Goal: Information Seeking & Learning: Learn about a topic

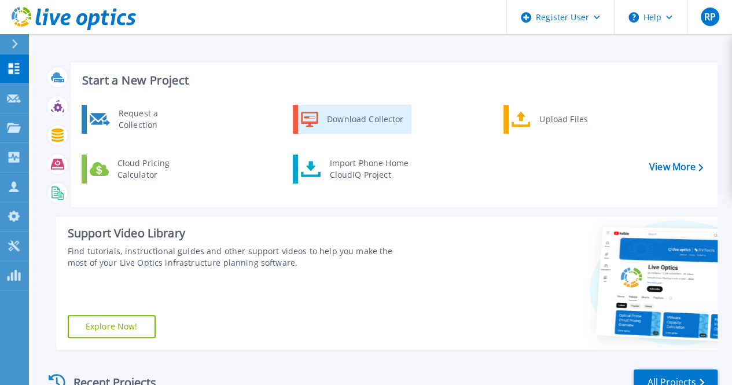
click at [310, 119] on icon at bounding box center [309, 119] width 17 height 17
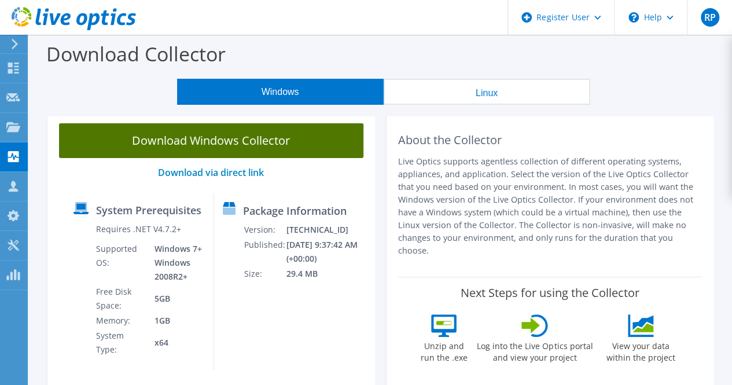
click at [277, 144] on link "Download Windows Collector" at bounding box center [211, 140] width 304 height 35
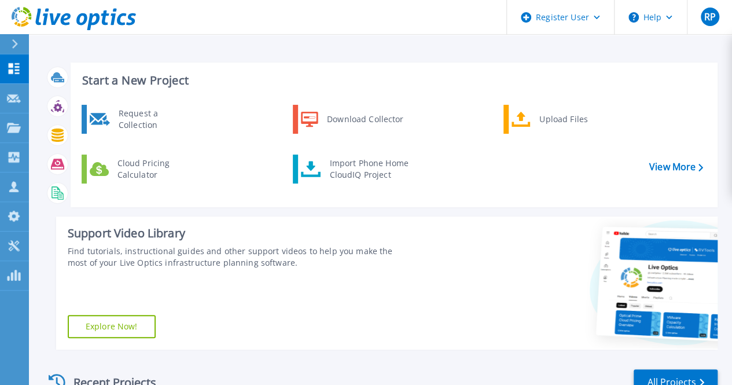
scroll to position [238, 0]
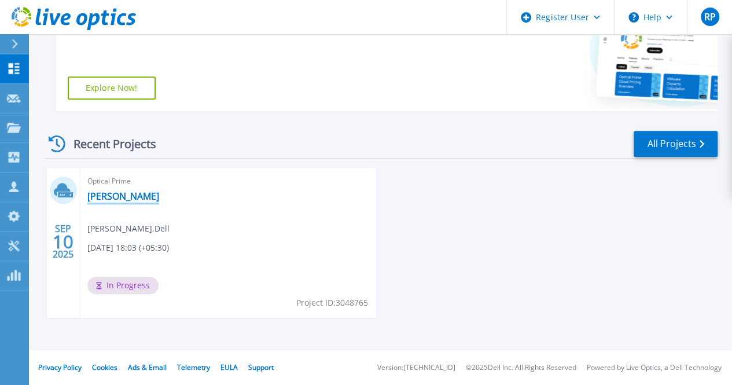
click at [100, 197] on link "[PERSON_NAME]" at bounding box center [123, 196] width 72 height 12
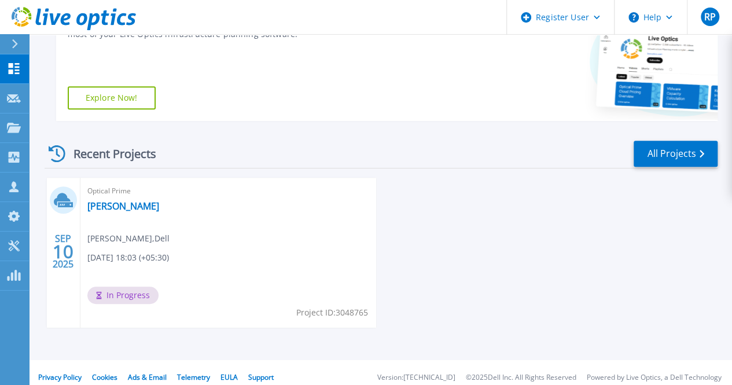
scroll to position [238, 0]
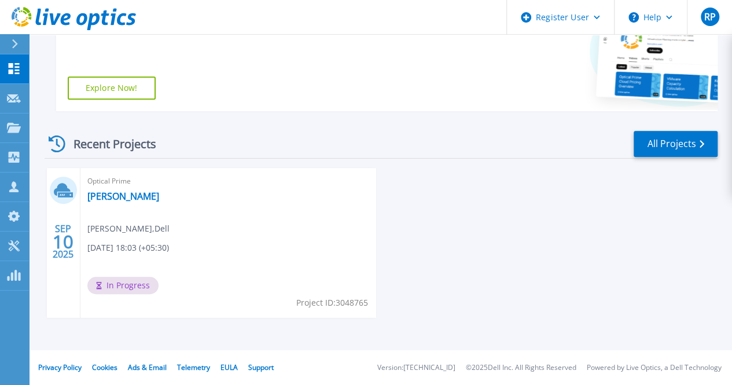
click at [120, 240] on div "Optical Prime [PERSON_NAME] , Dell [DATE] 18:03 (+05:30) In Progress Project ID…" at bounding box center [228, 243] width 296 height 150
click at [146, 296] on div "In Progress" at bounding box center [125, 288] width 77 height 23
click at [134, 234] on div "Optical Prime Rahul_Paul-LO Rahul Paul , Dell 09/10/2025, 18:03 (+05:30) In Pro…" at bounding box center [228, 243] width 296 height 150
click at [82, 146] on div "Recent Projects" at bounding box center [108, 144] width 127 height 28
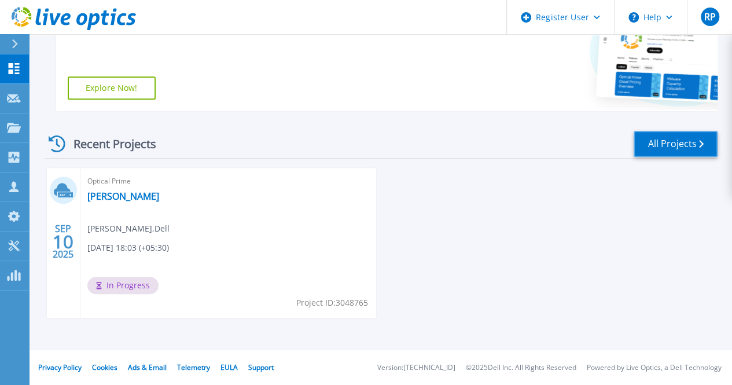
click at [686, 143] on link "All Projects" at bounding box center [676, 144] width 84 height 26
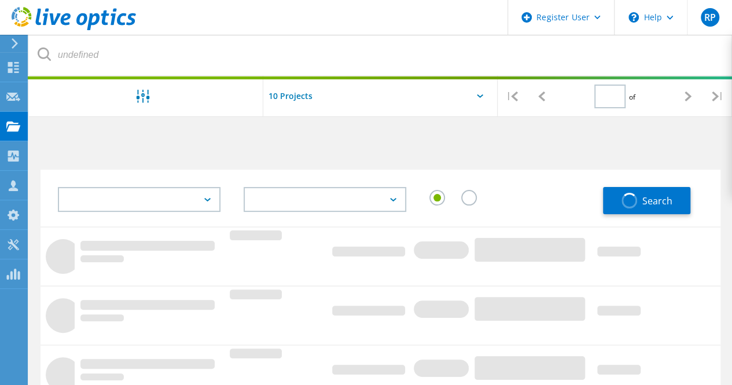
type input "1"
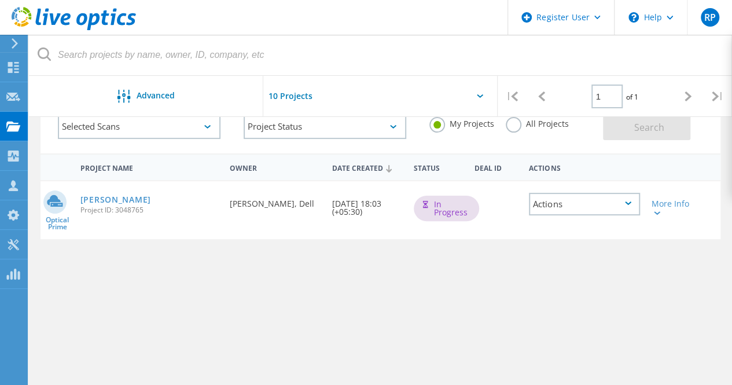
scroll to position [74, 0]
click at [438, 215] on div "In Progress" at bounding box center [446, 206] width 65 height 25
click at [95, 204] on div "Rahul_Paul-LO Project ID: 3048765" at bounding box center [150, 202] width 150 height 44
click at [106, 193] on div "Rahul_Paul-LO Project ID: 3048765" at bounding box center [150, 202] width 150 height 44
click at [108, 195] on link "Rahul_Paul-LO" at bounding box center [115, 198] width 71 height 8
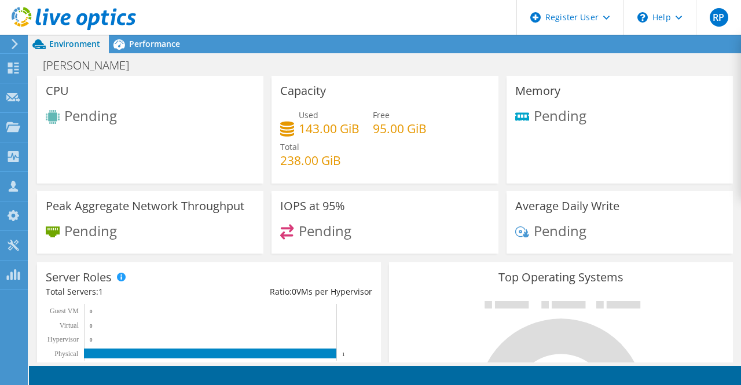
scroll to position [223, 0]
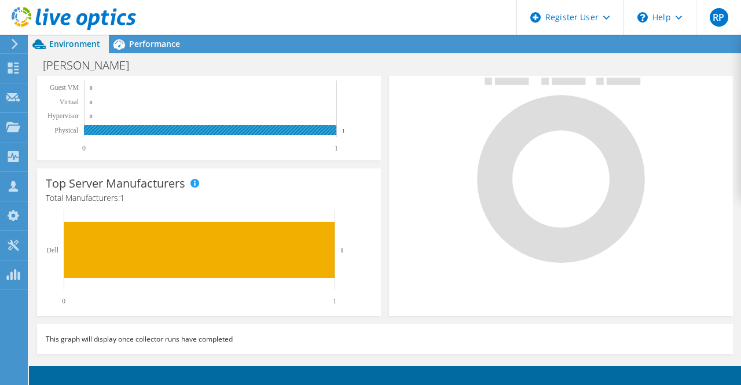
click at [242, 127] on rect at bounding box center [210, 130] width 252 height 10
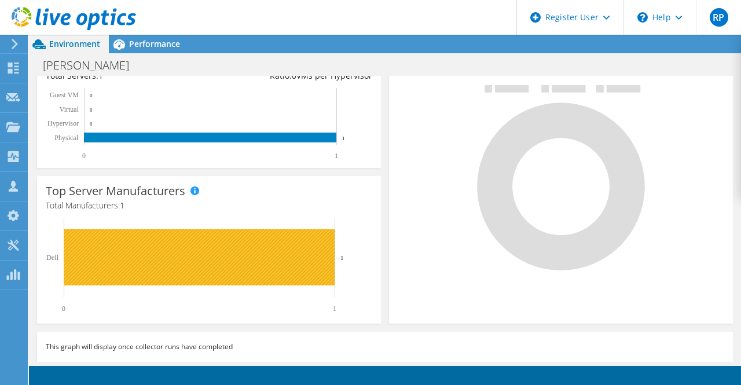
click at [221, 267] on rect at bounding box center [199, 257] width 271 height 56
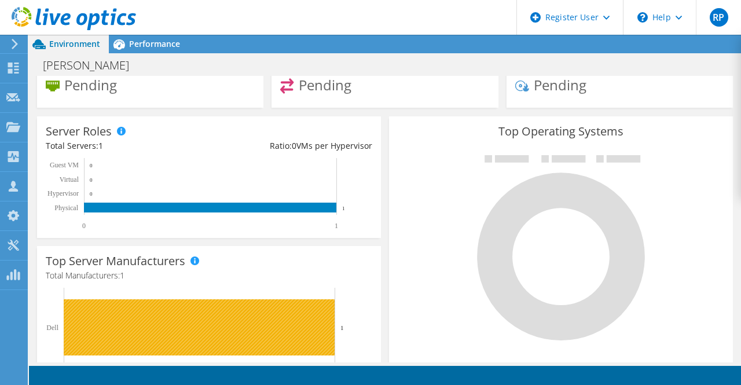
scroll to position [0, 0]
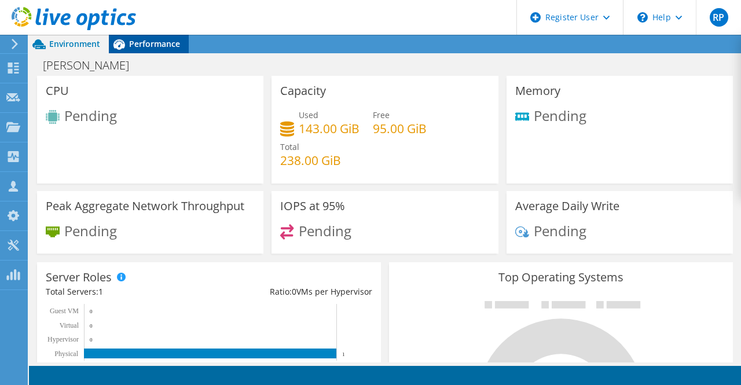
click at [149, 45] on span "Performance" at bounding box center [154, 43] width 51 height 11
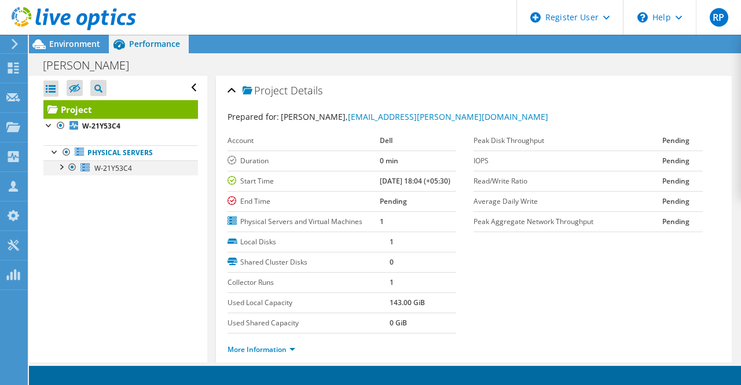
click at [74, 171] on div at bounding box center [73, 167] width 12 height 14
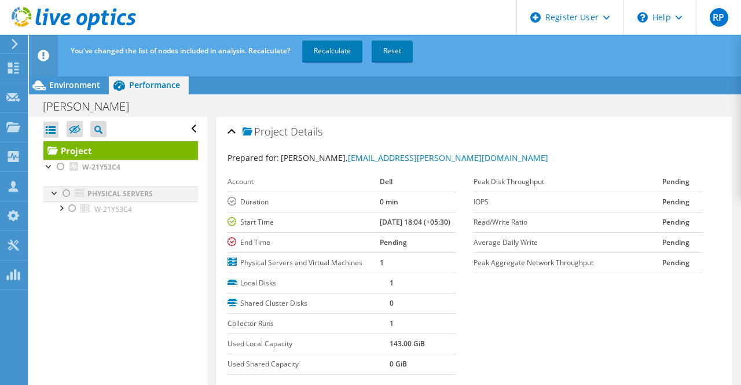
click at [68, 193] on div at bounding box center [67, 193] width 12 height 14
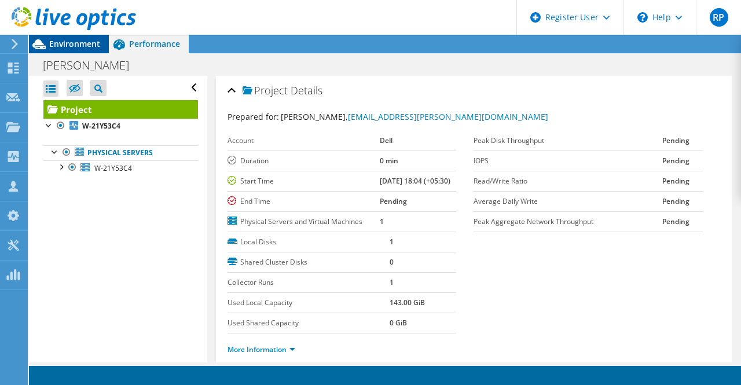
click at [80, 45] on span "Environment" at bounding box center [74, 43] width 51 height 11
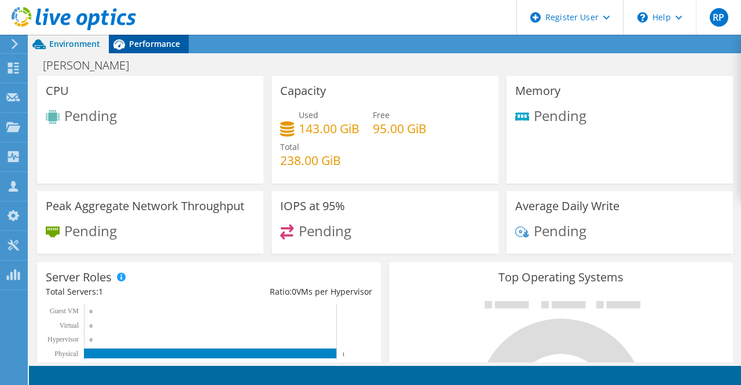
click at [166, 51] on div "Performance" at bounding box center [149, 44] width 80 height 19
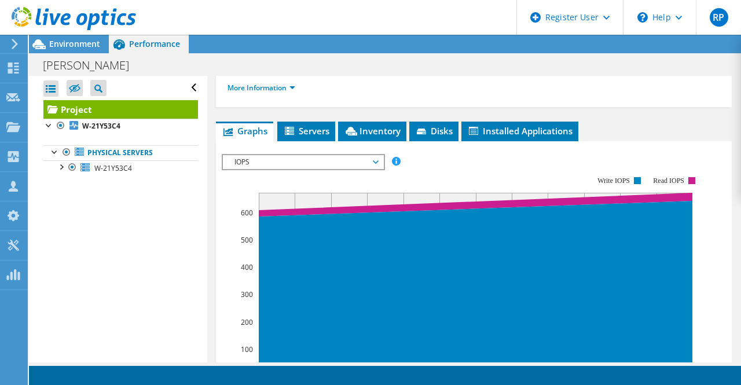
scroll to position [263, 0]
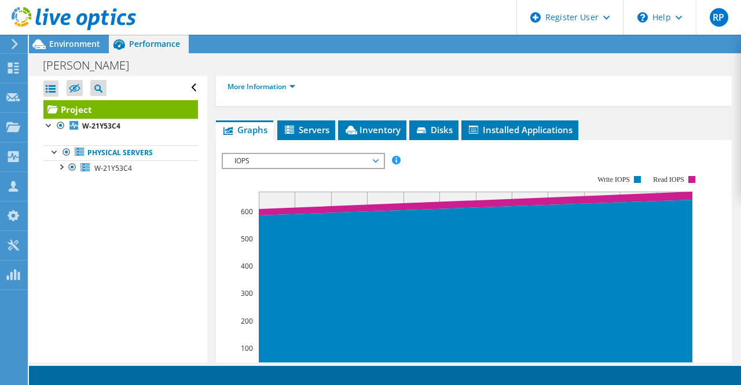
click at [328, 220] on rect at bounding box center [476, 284] width 434 height 184
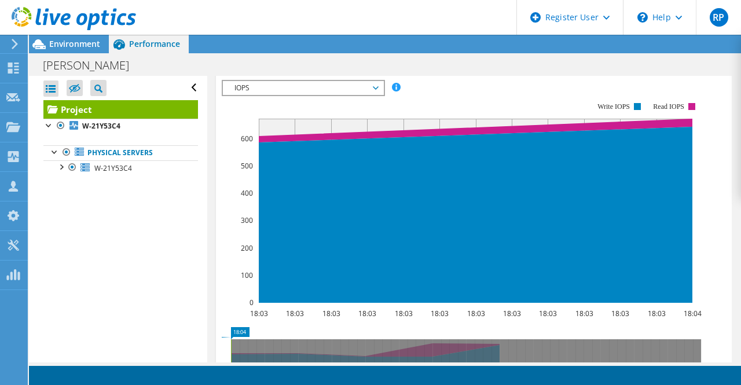
scroll to position [338, 0]
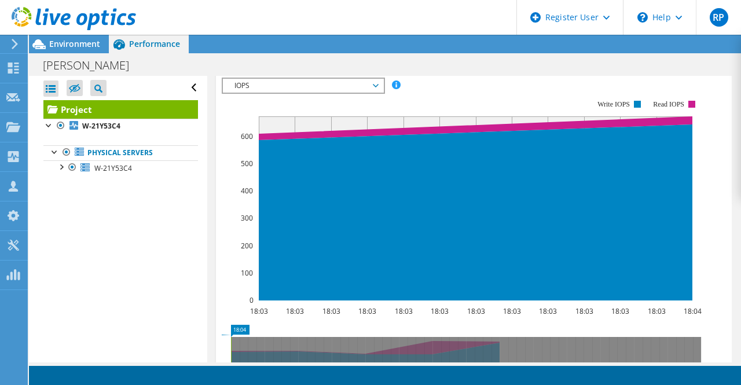
click at [337, 93] on span "IOPS" at bounding box center [303, 86] width 149 height 14
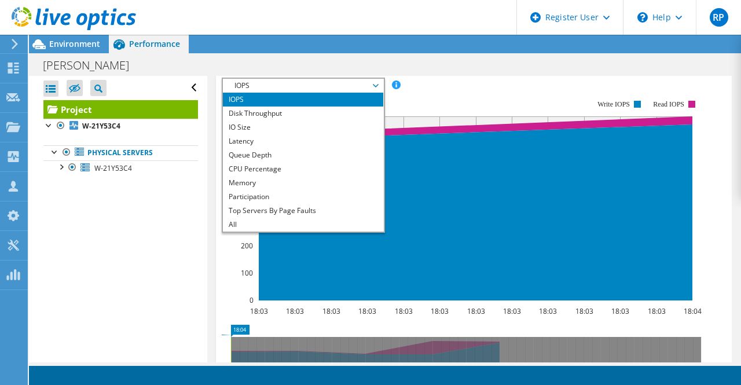
click at [436, 136] on icon at bounding box center [475, 207] width 433 height 183
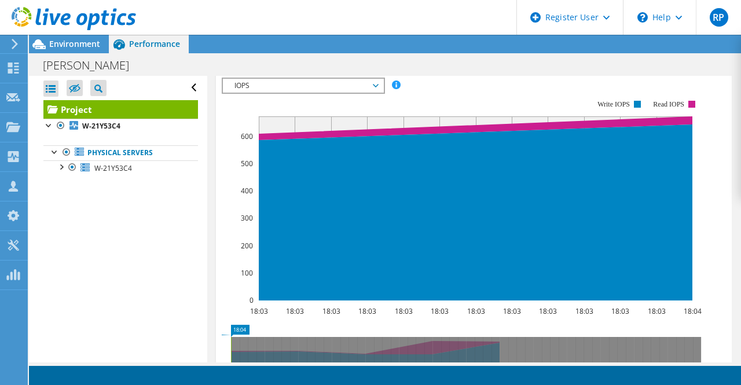
scroll to position [0, 0]
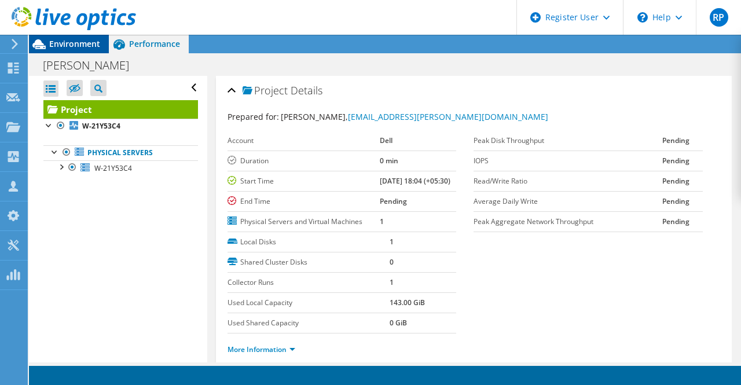
click at [68, 42] on span "Environment" at bounding box center [74, 43] width 51 height 11
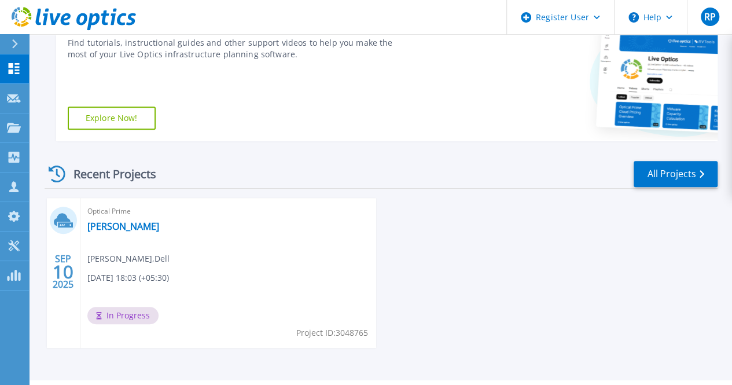
scroll to position [238, 0]
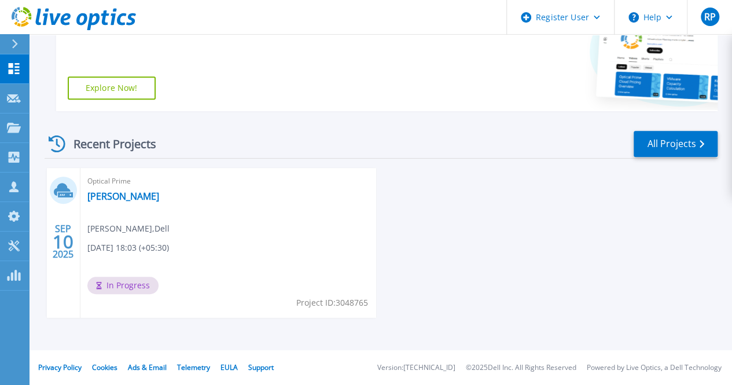
click at [127, 299] on div "In Progress" at bounding box center [125, 288] width 77 height 23
click at [124, 291] on span "In Progress" at bounding box center [122, 285] width 71 height 17
click at [130, 240] on div "Optical Prime [PERSON_NAME] , Dell [DATE] 18:03 (+05:30) In Progress Project ID…" at bounding box center [228, 243] width 296 height 150
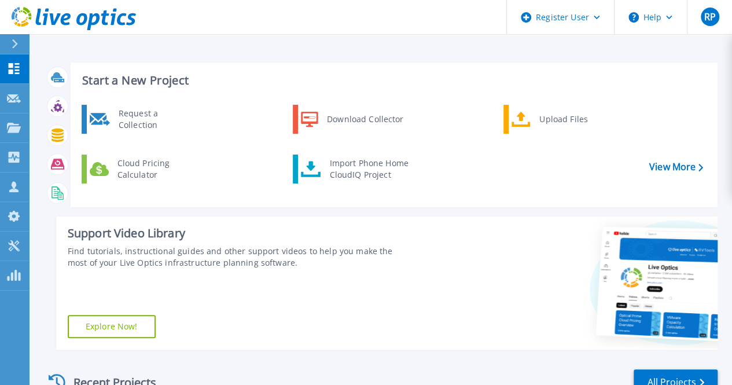
scroll to position [238, 0]
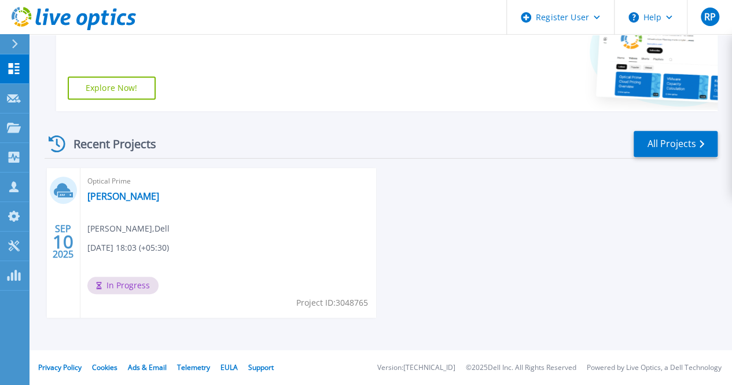
click at [116, 282] on span "In Progress" at bounding box center [122, 285] width 71 height 17
click at [326, 289] on div "SEP 10 2025 Optical Prime Rahul_Paul-LO Rahul Paul , Dell 09/10/2025, 18:03 (+0…" at bounding box center [376, 254] width 682 height 173
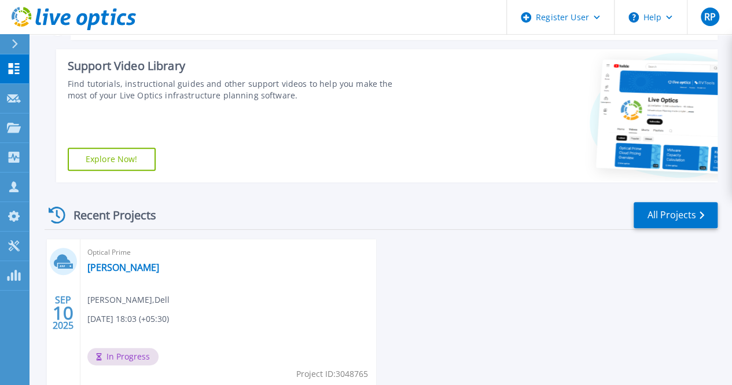
scroll to position [165, 0]
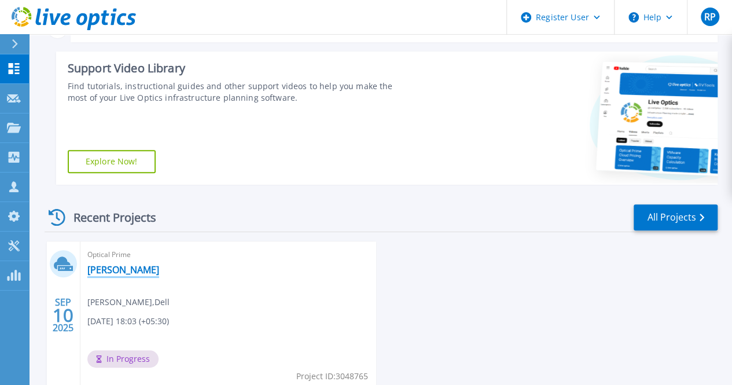
click at [106, 267] on link "[PERSON_NAME]" at bounding box center [123, 270] width 72 height 12
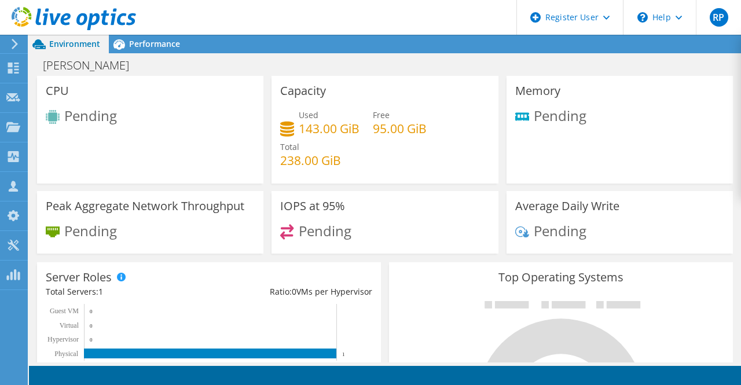
scroll to position [223, 0]
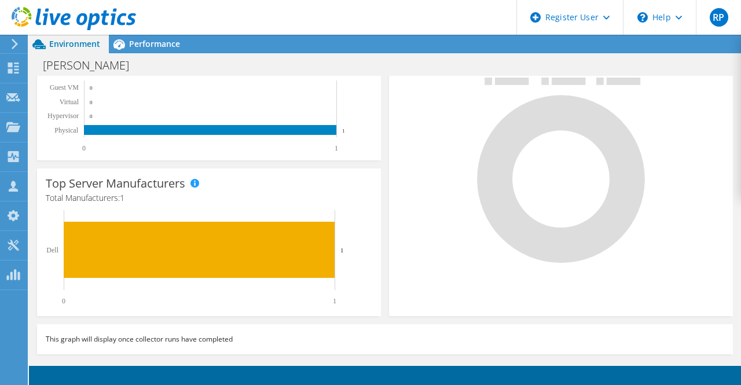
click at [133, 187] on h3 "Top Server Manufacturers" at bounding box center [115, 183] width 139 height 13
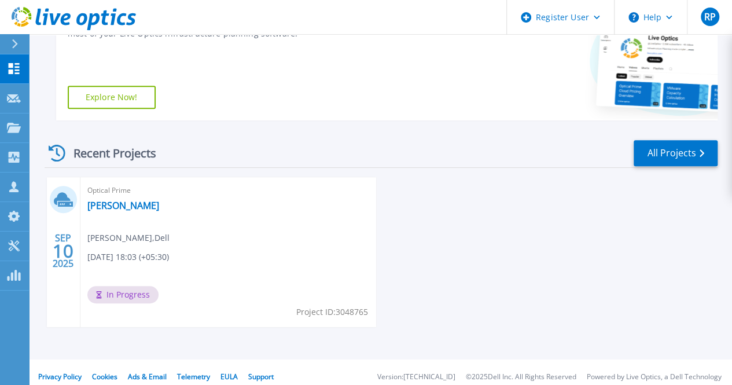
scroll to position [227, 0]
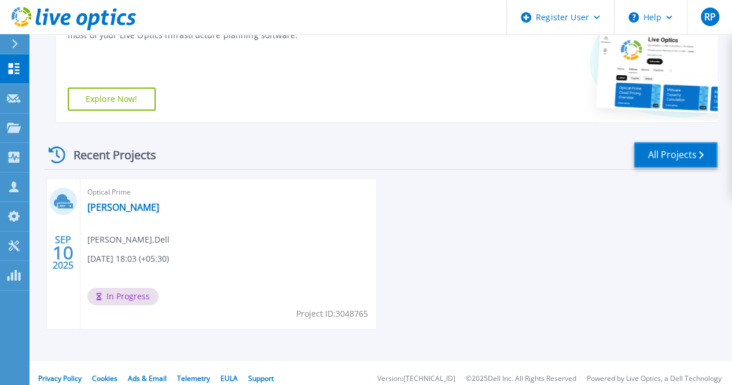
click at [683, 148] on link "All Projects" at bounding box center [676, 155] width 84 height 26
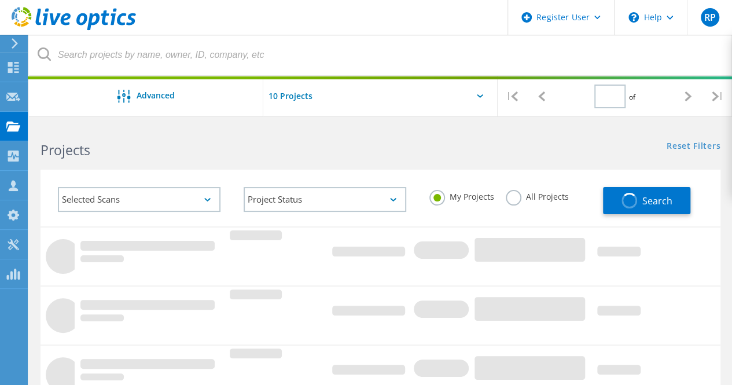
type input "1"
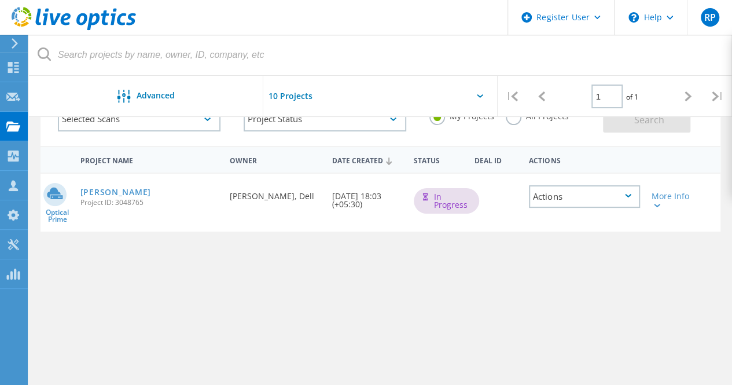
scroll to position [81, 0]
click at [548, 199] on div "Actions" at bounding box center [584, 196] width 111 height 23
click at [539, 337] on div "Project Name Owner Date Created Status Deal Id Actions Optical Prime Rahul_Paul…" at bounding box center [381, 295] width 680 height 301
click at [660, 205] on div "More Info" at bounding box center [673, 200] width 43 height 16
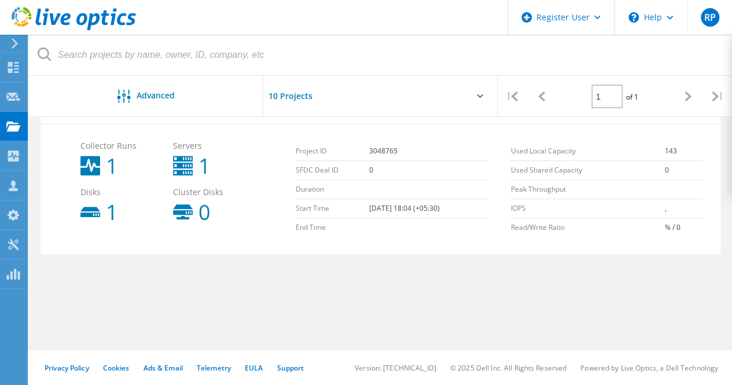
scroll to position [0, 0]
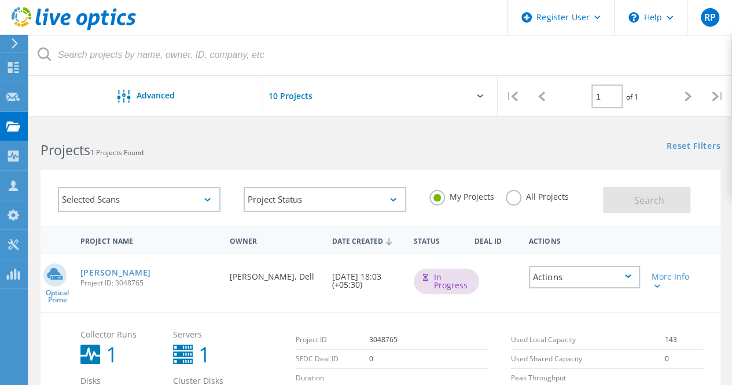
click at [219, 197] on div "Selected Scans" at bounding box center [139, 199] width 163 height 25
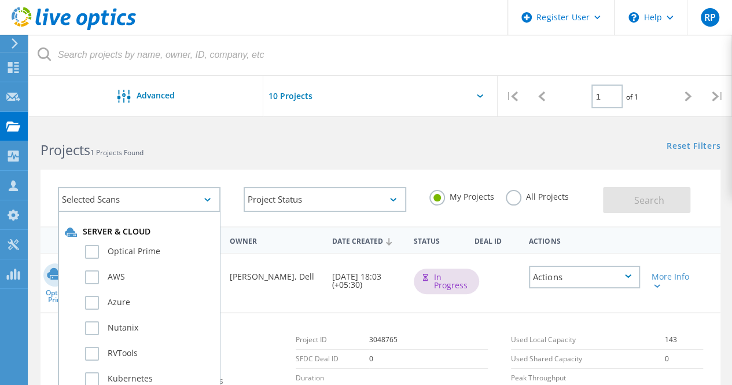
click at [221, 192] on div "Selected Scans Server & Cloud Optical Prime AWS Azure Nutanix RVTools Kubernete…" at bounding box center [139, 199] width 186 height 48
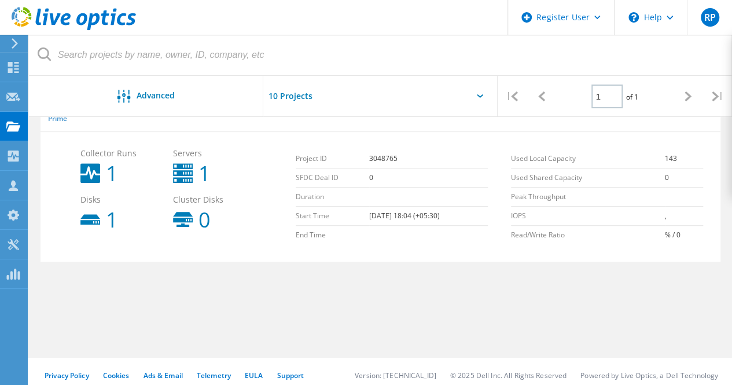
scroll to position [189, 0]
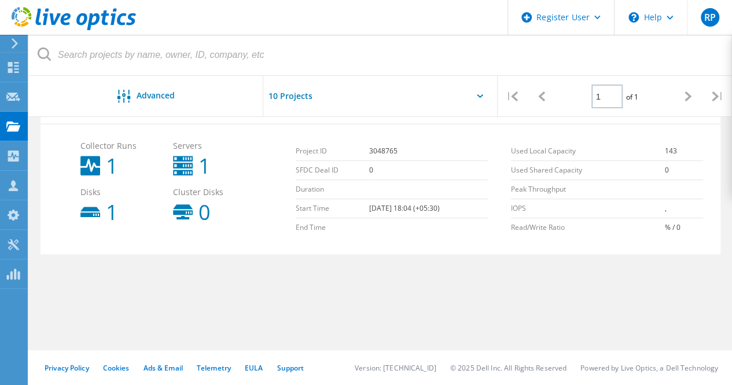
click at [19, 41] on icon at bounding box center [14, 43] width 9 height 10
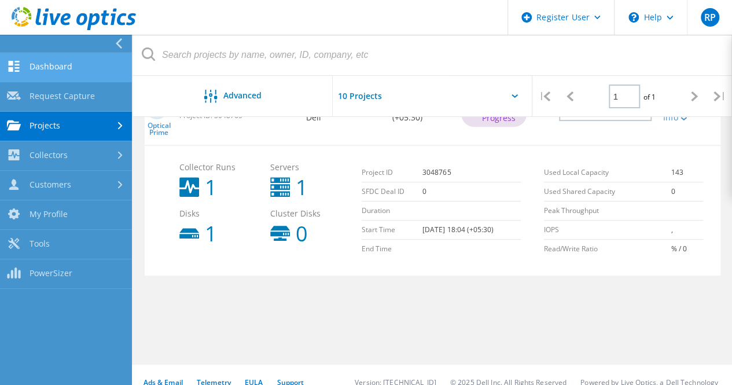
click at [64, 71] on link "Dashboard" at bounding box center [66, 68] width 132 height 30
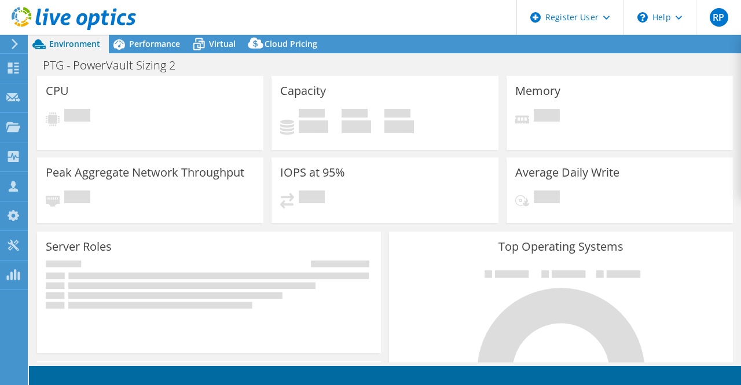
select select "USD"
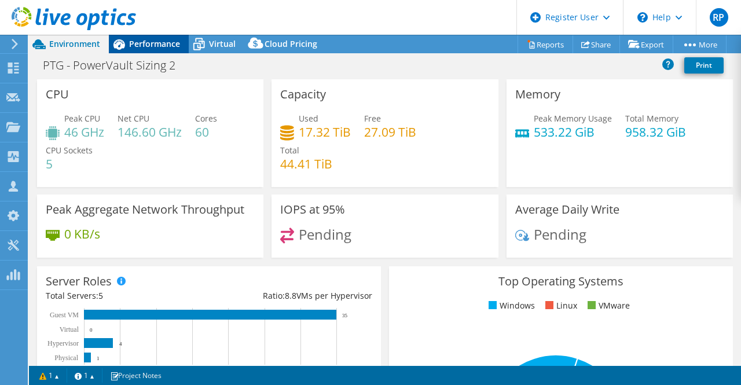
click at [128, 49] on icon at bounding box center [119, 44] width 20 height 20
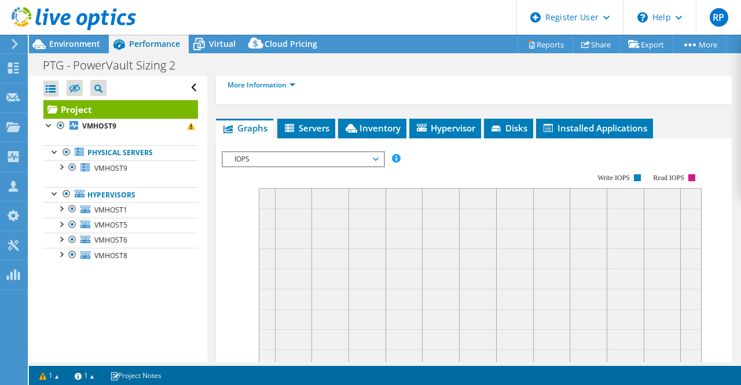
scroll to position [262, 0]
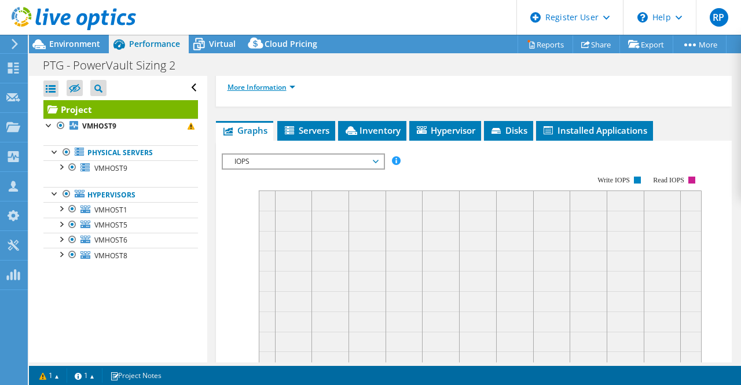
click at [262, 92] on link "More Information" at bounding box center [261, 87] width 68 height 10
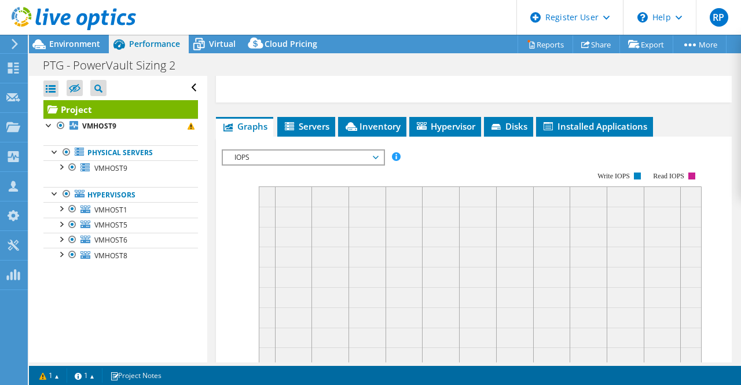
scroll to position [612, 0]
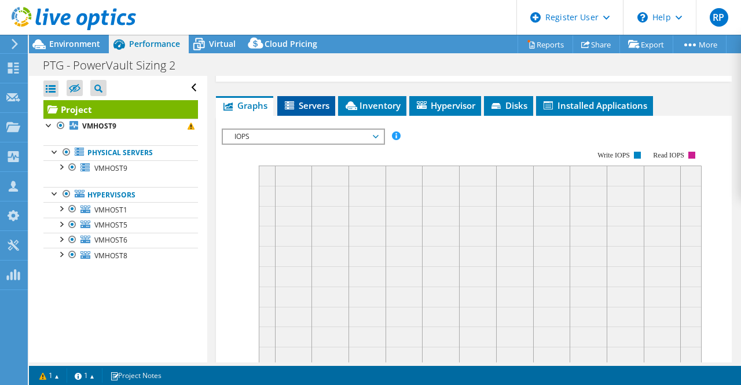
click at [313, 111] on span "Servers" at bounding box center [306, 106] width 46 height 12
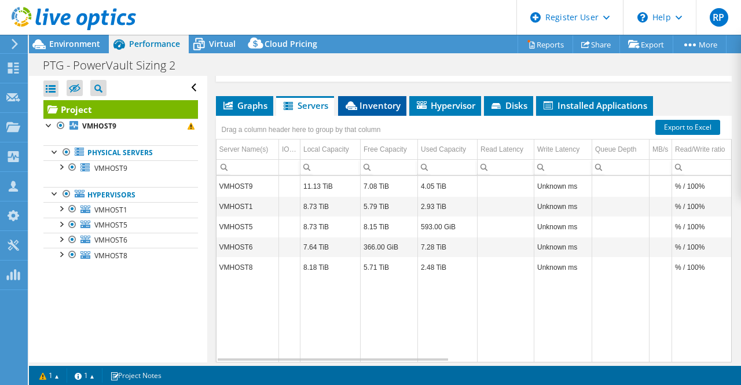
click at [372, 111] on span "Inventory" at bounding box center [372, 106] width 57 height 12
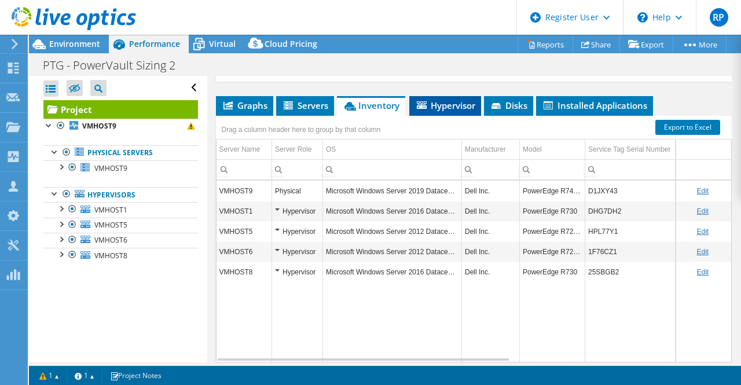
click at [436, 111] on span "Hypervisor" at bounding box center [445, 106] width 60 height 12
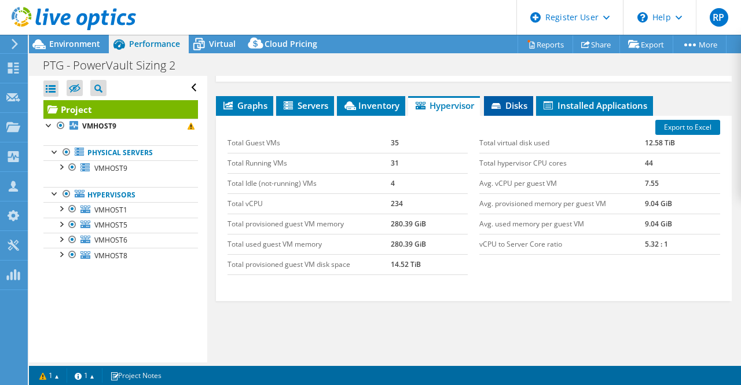
click at [503, 111] on icon at bounding box center [497, 107] width 12 height 8
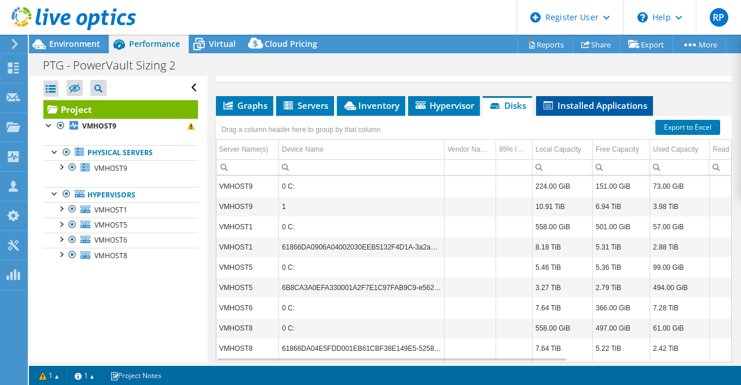
click at [561, 111] on span "Installed Applications" at bounding box center [594, 106] width 105 height 12
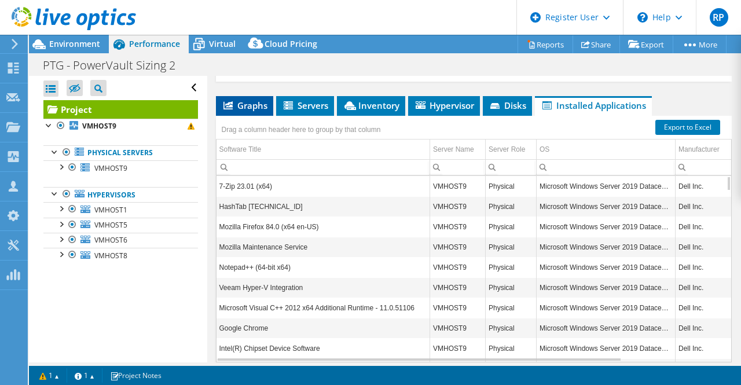
click at [254, 111] on span "Graphs" at bounding box center [245, 106] width 46 height 12
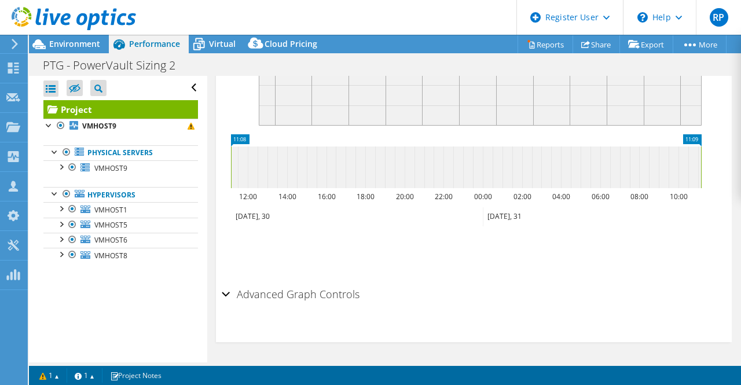
scroll to position [883, 0]
click at [188, 126] on span at bounding box center [191, 126] width 7 height 7
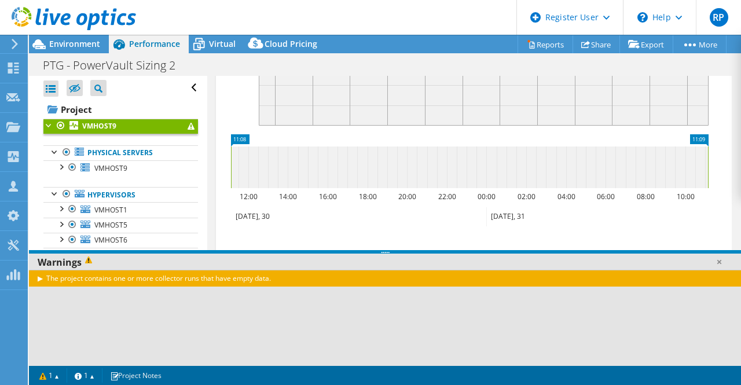
scroll to position [493, 0]
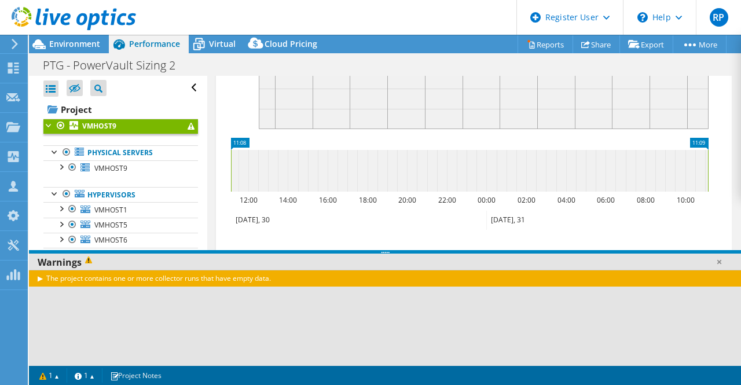
click at [202, 280] on div "The project contains one or more collector runs that have empty data." at bounding box center [385, 278] width 712 height 17
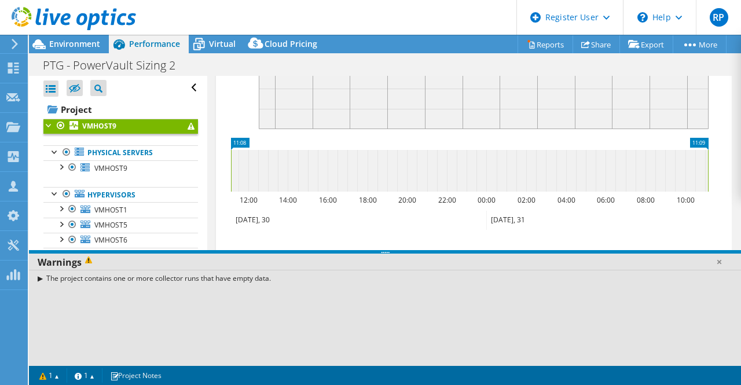
click at [39, 278] on div "The project contains one or more collector runs that have empty data." at bounding box center [385, 278] width 712 height 17
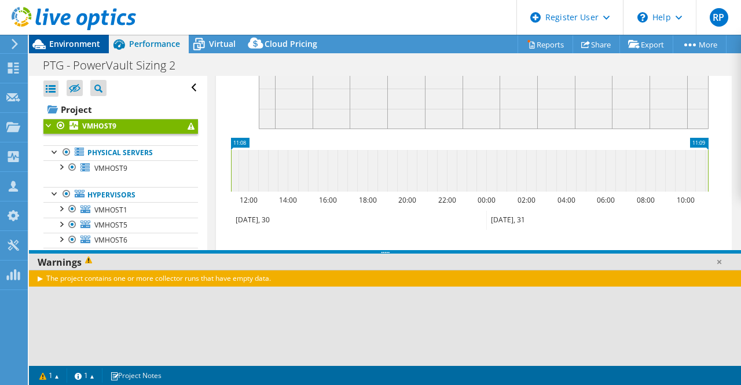
click at [70, 41] on span "Environment" at bounding box center [74, 43] width 51 height 11
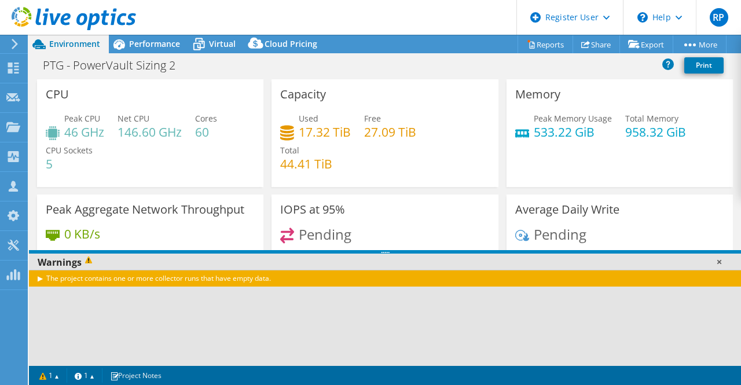
click at [718, 262] on link at bounding box center [719, 262] width 12 height 12
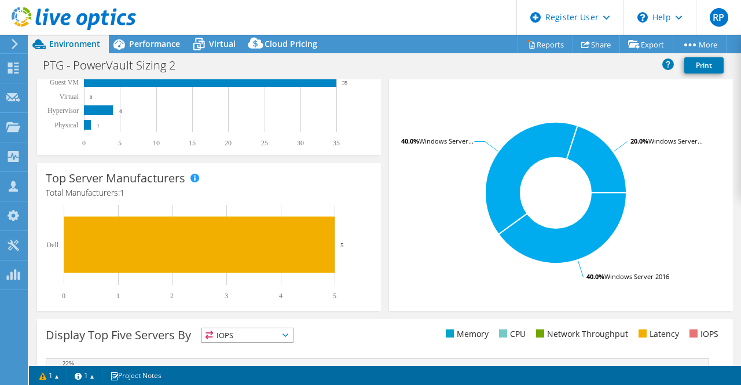
scroll to position [228, 0]
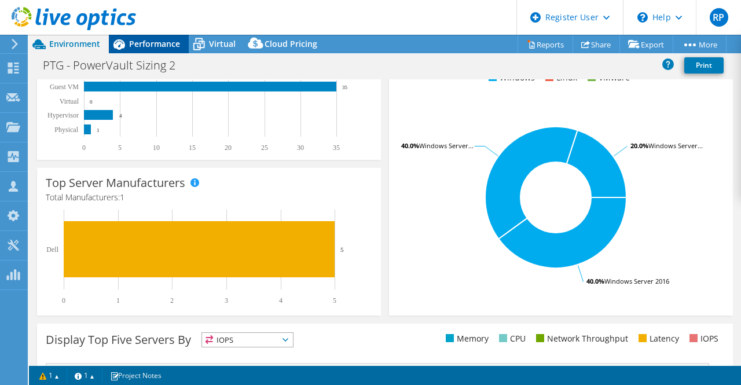
click at [150, 47] on span "Performance" at bounding box center [154, 43] width 51 height 11
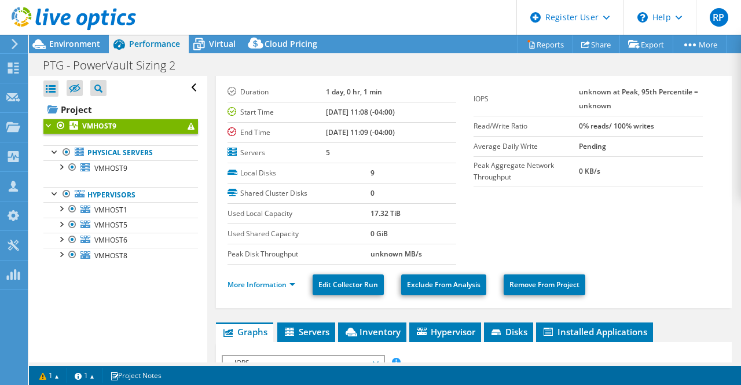
scroll to position [0, 0]
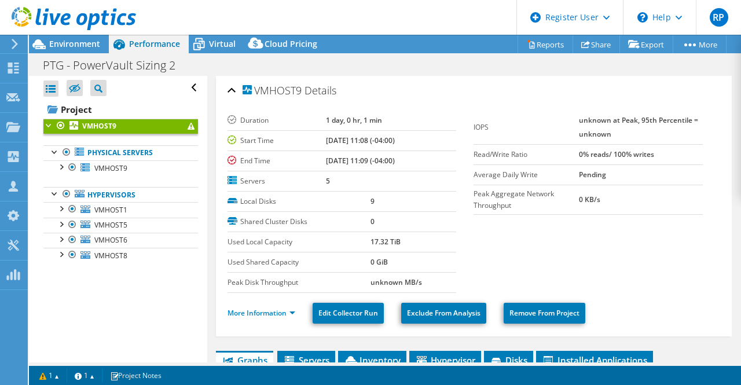
click at [186, 93] on div "Open All Close All Hide Excluded Nodes Project Tree Filter" at bounding box center [120, 88] width 155 height 24
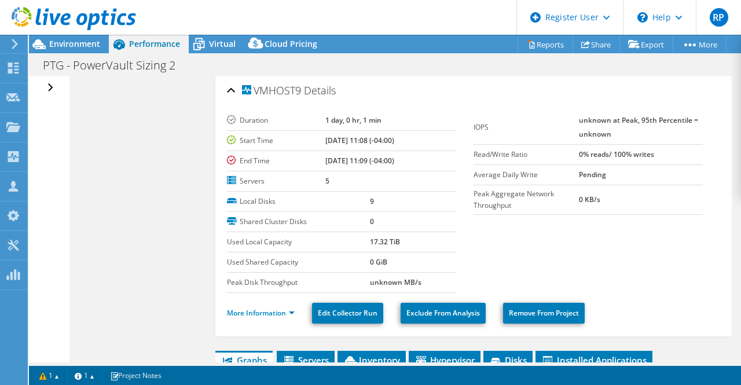
click at [47, 84] on div "Open All Close All Hide Excluded Nodes Project Tree Filter" at bounding box center [51, 88] width 17 height 24
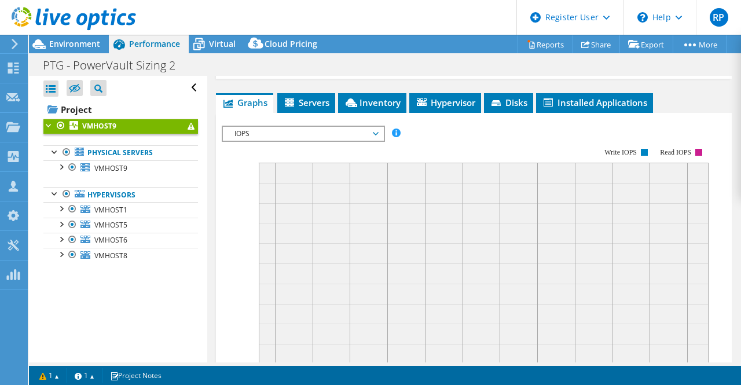
scroll to position [272, 0]
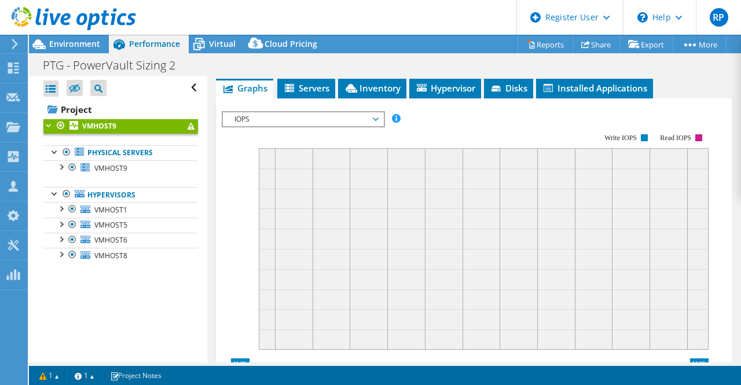
click at [325, 134] on rect at bounding box center [465, 234] width 487 height 232
click at [310, 85] on span "Servers" at bounding box center [306, 88] width 46 height 12
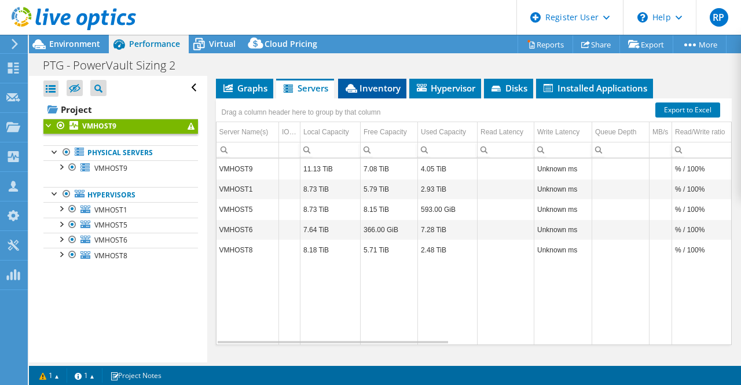
click at [379, 91] on span "Inventory" at bounding box center [372, 88] width 57 height 12
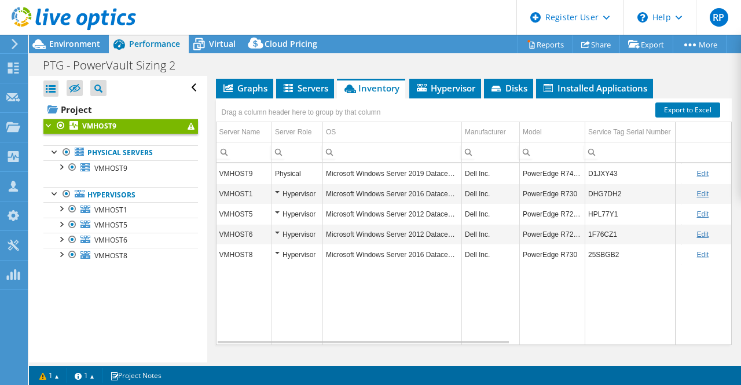
click at [280, 190] on div "Hypervisor" at bounding box center [297, 194] width 45 height 14
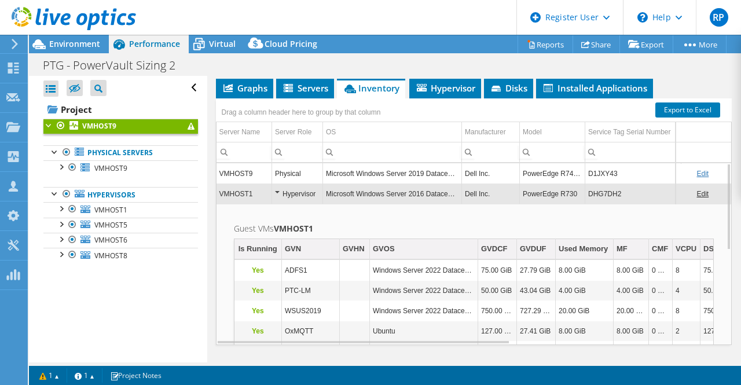
scroll to position [210, 0]
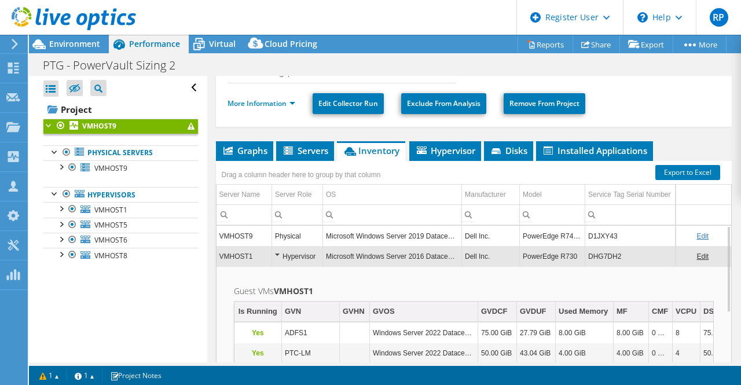
click at [279, 254] on div "Hypervisor" at bounding box center [297, 256] width 45 height 14
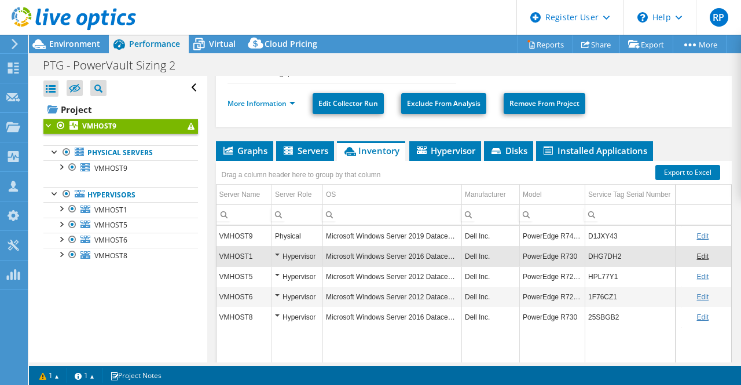
click at [277, 230] on div "Physical" at bounding box center [297, 236] width 45 height 14
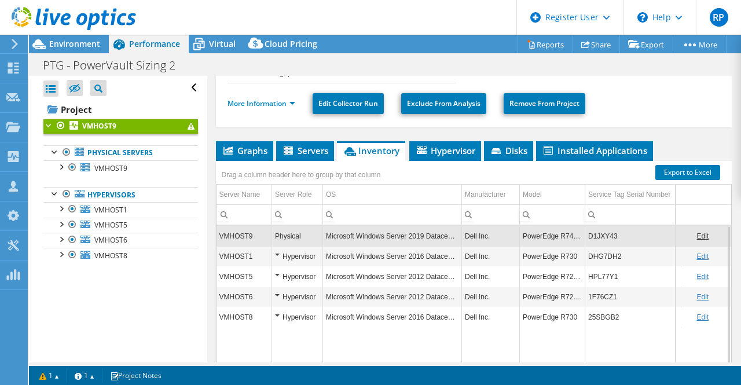
click at [277, 230] on div "Physical" at bounding box center [297, 236] width 45 height 14
click at [297, 145] on span "Servers" at bounding box center [305, 151] width 46 height 12
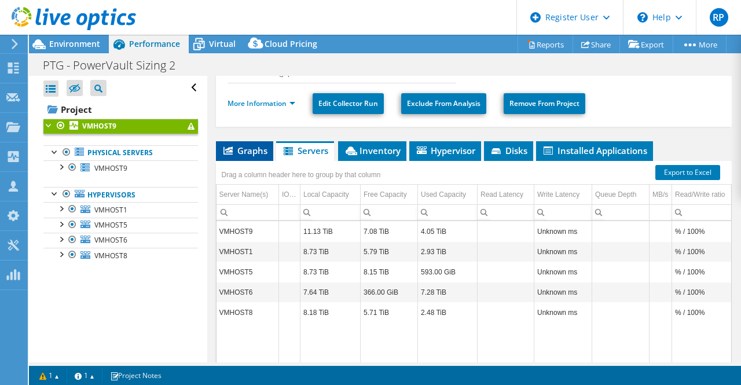
click at [250, 148] on span "Graphs" at bounding box center [245, 151] width 46 height 12
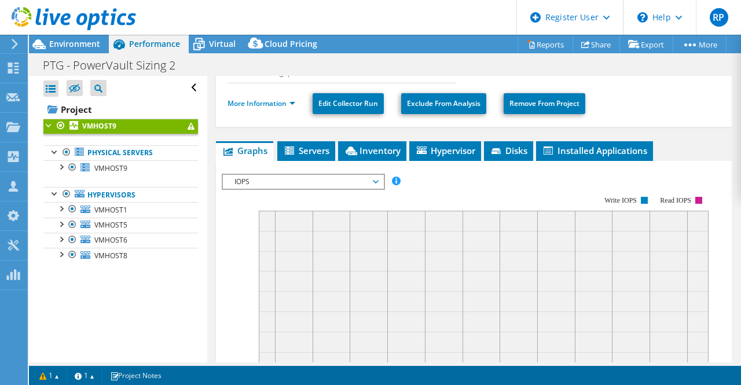
click at [344, 175] on span "IOPS" at bounding box center [303, 182] width 149 height 14
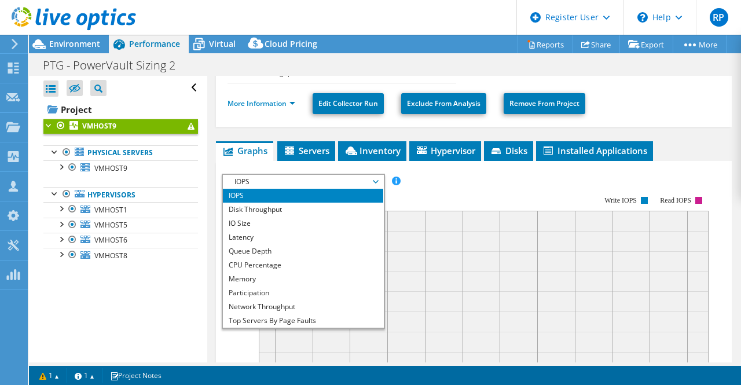
click at [421, 177] on div "IOPS Disk Throughput IO Size Latency Queue Depth CPU Percentage Memory Page Fau…" at bounding box center [474, 182] width 505 height 16
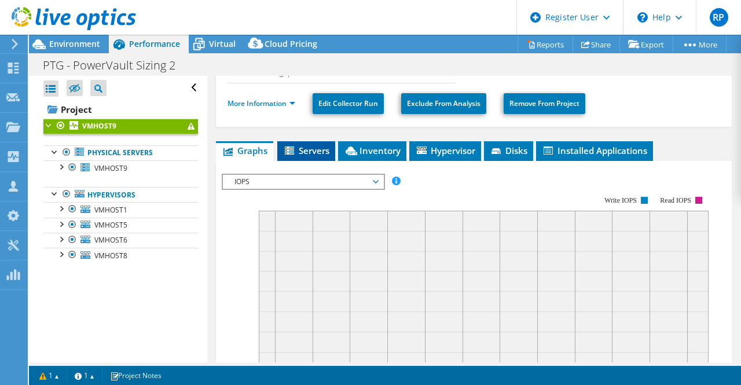
click at [324, 146] on span "Servers" at bounding box center [306, 151] width 46 height 12
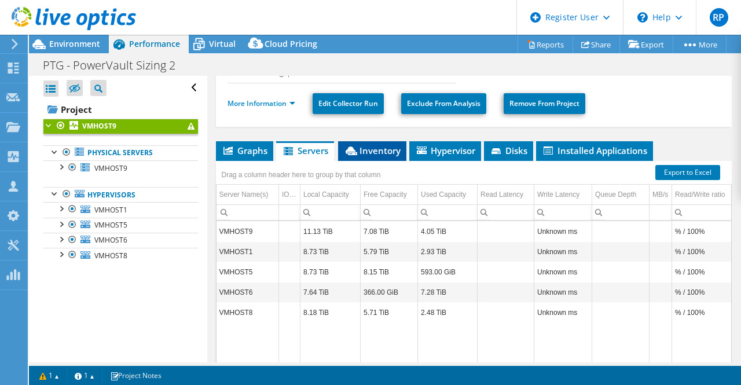
click at [374, 153] on li "Inventory" at bounding box center [372, 151] width 68 height 20
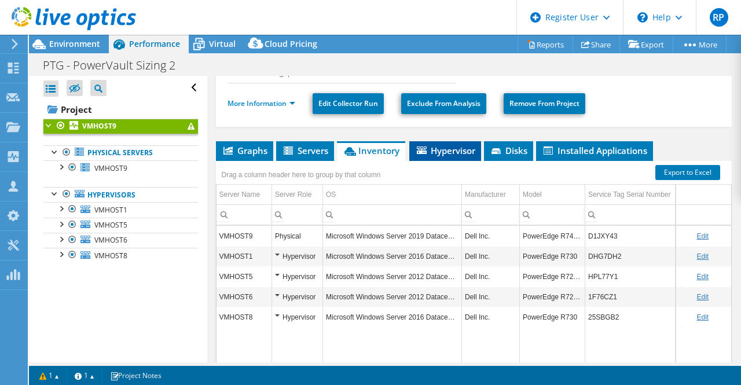
click at [440, 152] on span "Hypervisor" at bounding box center [445, 151] width 60 height 12
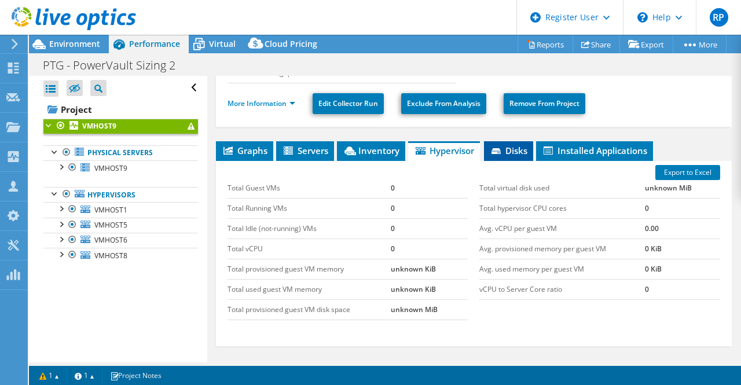
click at [521, 145] on span "Disks" at bounding box center [509, 151] width 38 height 12
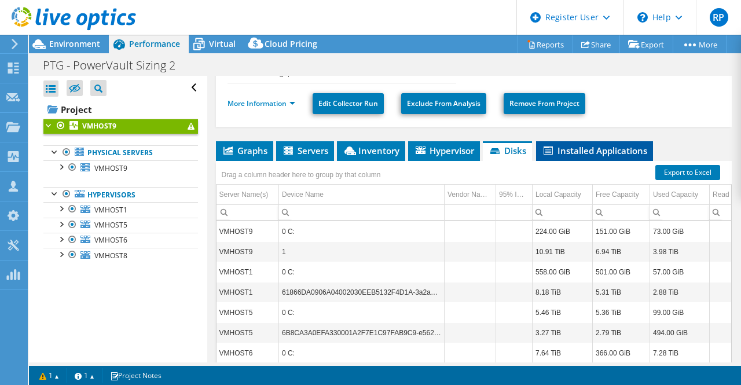
click at [574, 150] on span "Installed Applications" at bounding box center [594, 151] width 105 height 12
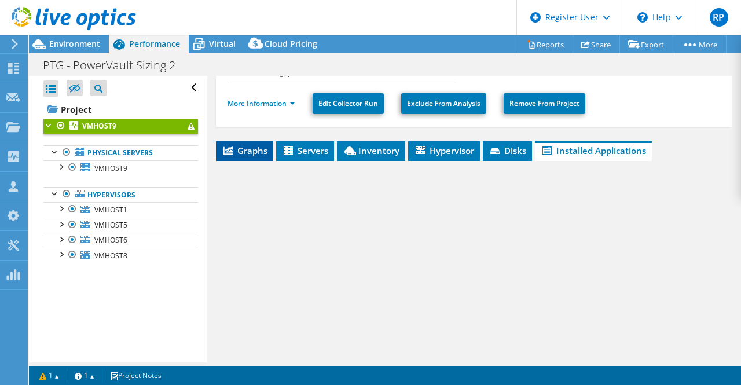
click at [254, 154] on li "Graphs" at bounding box center [244, 151] width 57 height 20
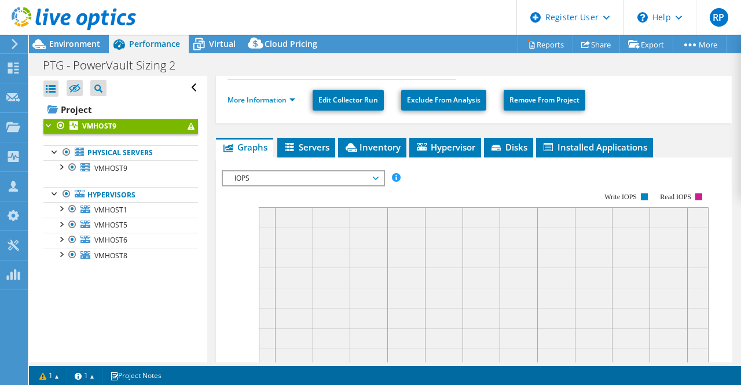
scroll to position [212, 0]
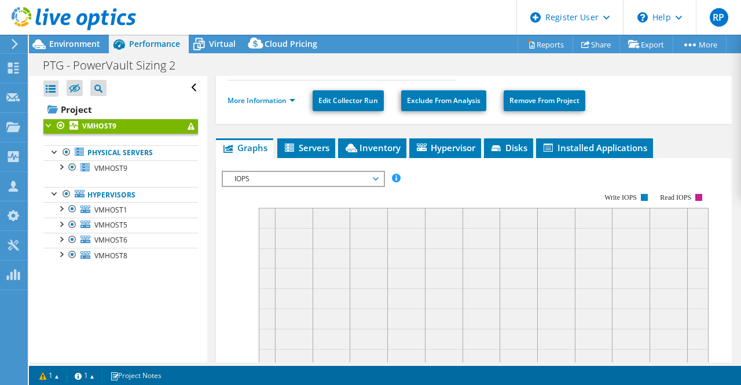
click at [303, 179] on span "IOPS" at bounding box center [303, 179] width 149 height 14
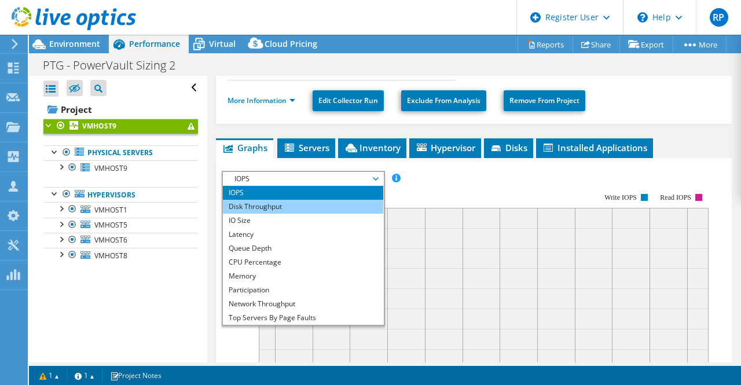
click at [301, 200] on li "Disk Throughput" at bounding box center [303, 207] width 160 height 14
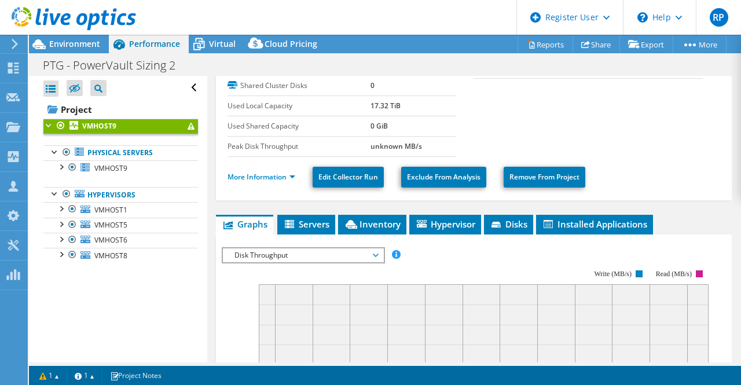
scroll to position [135, 0]
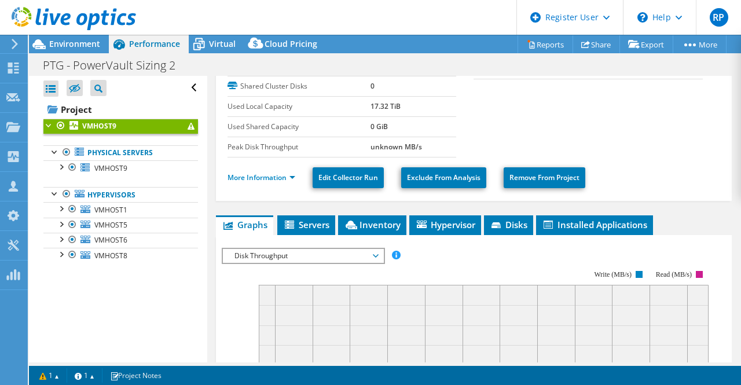
click at [344, 267] on rect at bounding box center [465, 371] width 487 height 232
click at [351, 251] on span "Disk Throughput" at bounding box center [303, 256] width 149 height 14
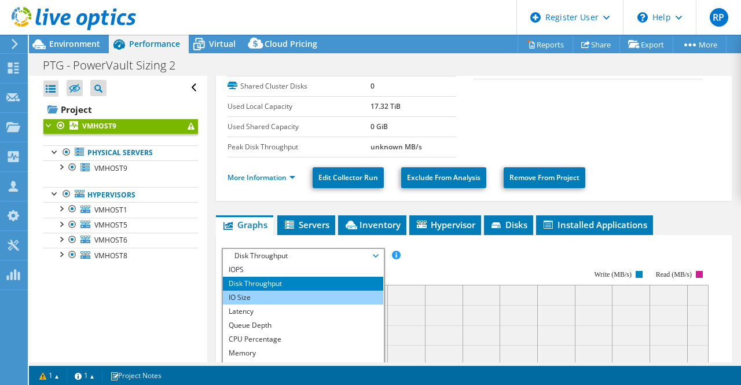
click at [335, 292] on li "IO Size" at bounding box center [303, 298] width 160 height 14
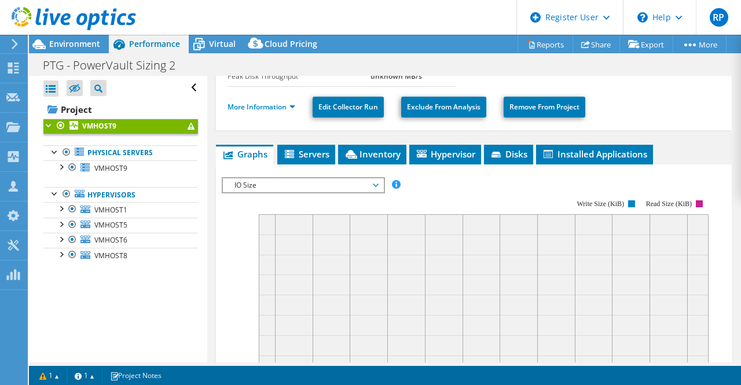
scroll to position [147, 0]
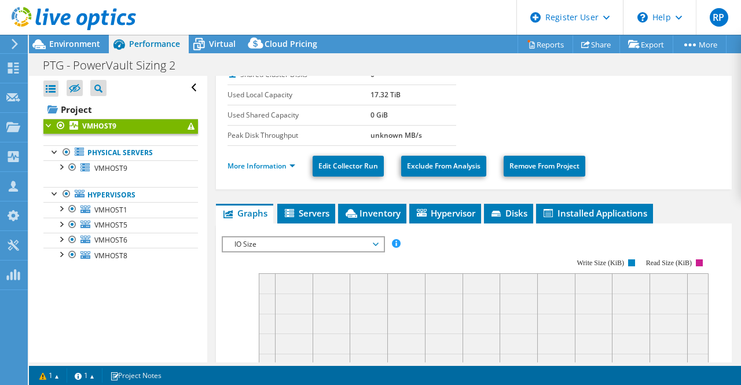
click at [335, 245] on span "IO Size" at bounding box center [303, 244] width 149 height 14
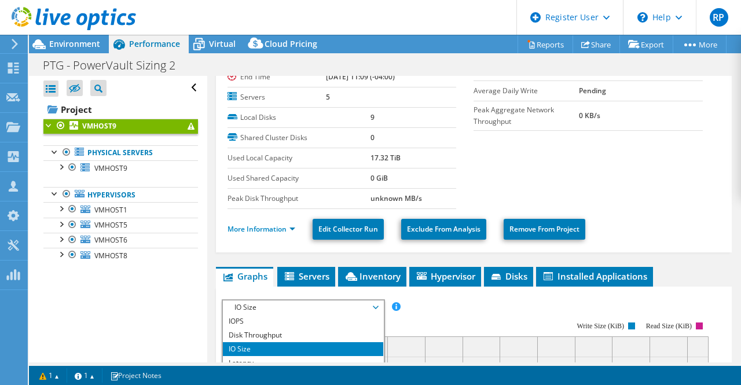
scroll to position [83, 0]
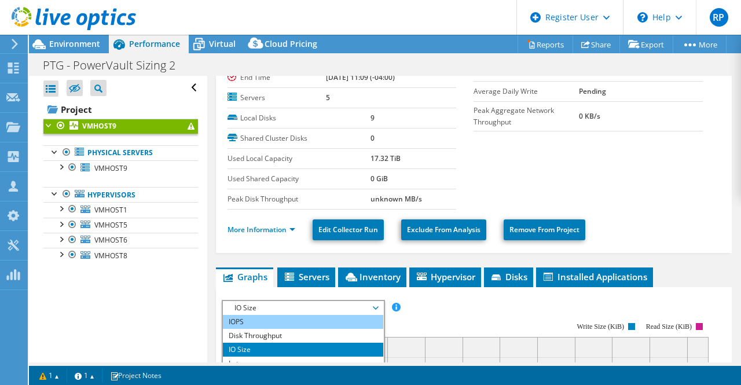
click at [276, 317] on li "IOPS" at bounding box center [303, 322] width 160 height 14
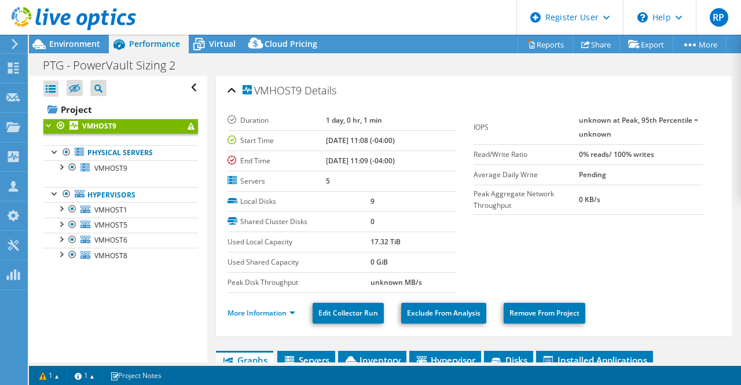
scroll to position [1, 0]
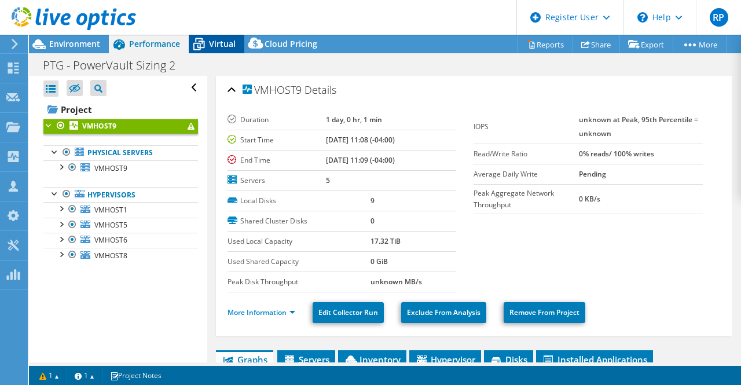
click at [208, 52] on div "Virtual" at bounding box center [217, 44] width 56 height 19
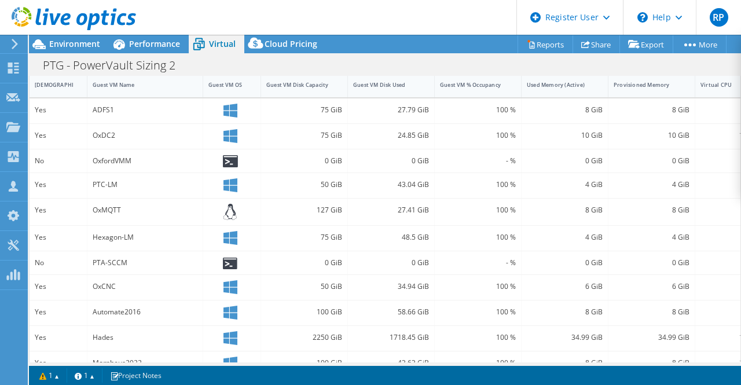
scroll to position [391, 0]
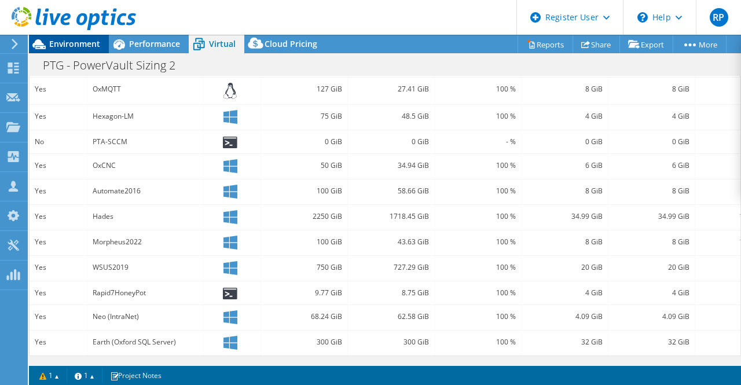
click at [93, 46] on span "Environment" at bounding box center [74, 43] width 51 height 11
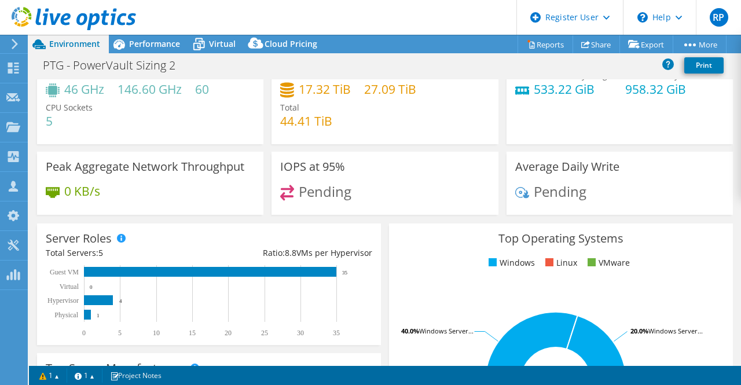
scroll to position [39, 0]
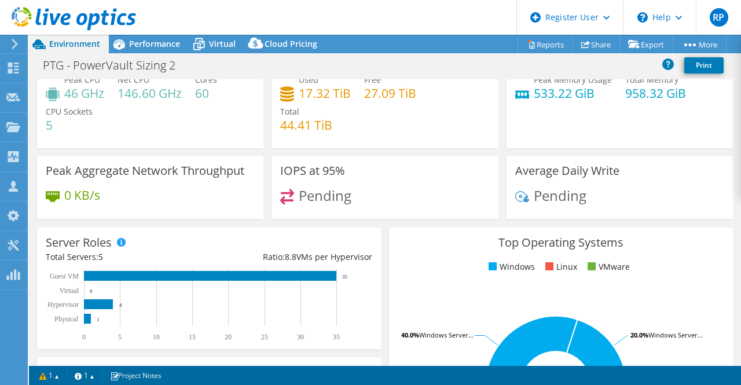
click at [308, 204] on div "Pending" at bounding box center [384, 201] width 209 height 25
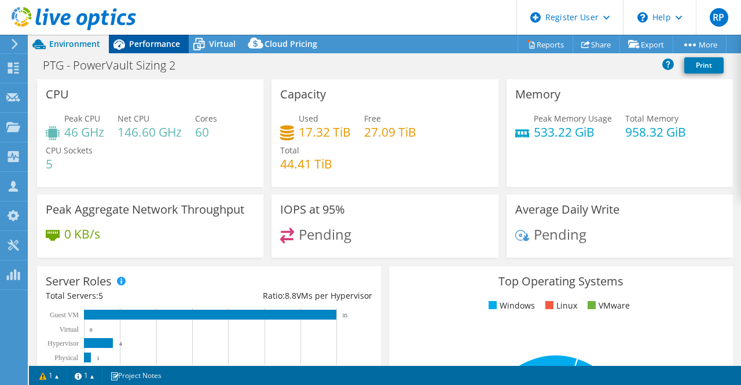
click at [142, 50] on div "Performance" at bounding box center [149, 44] width 80 height 19
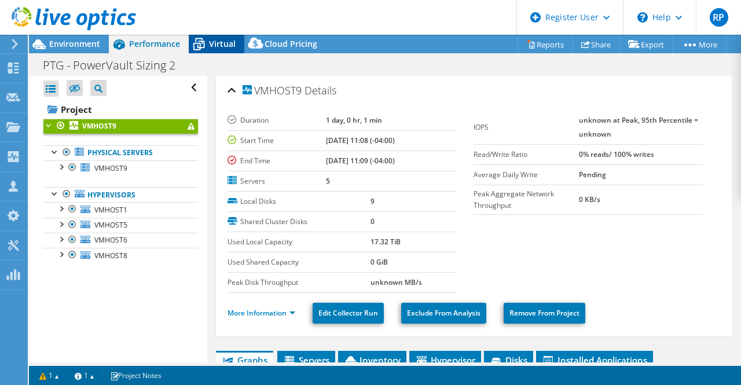
click at [210, 41] on span "Virtual" at bounding box center [222, 43] width 27 height 11
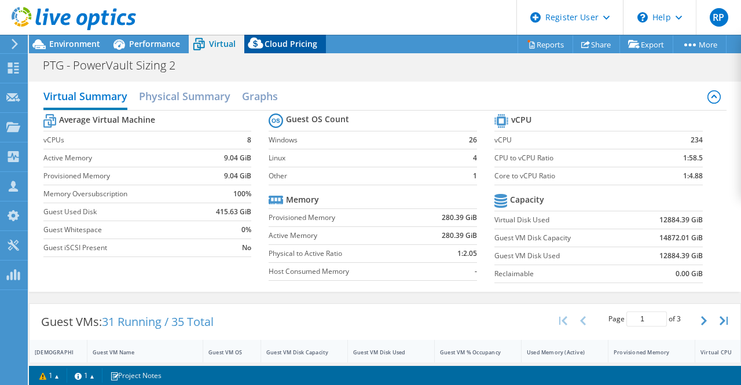
click at [286, 53] on div "Cloud Pricing" at bounding box center [285, 44] width 82 height 19
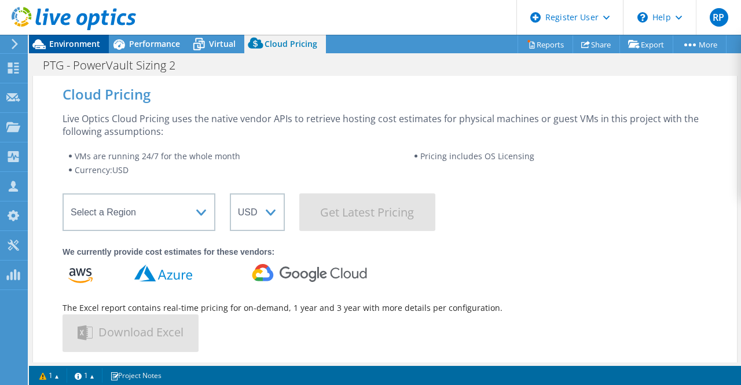
click at [101, 43] on div "Environment" at bounding box center [69, 44] width 80 height 19
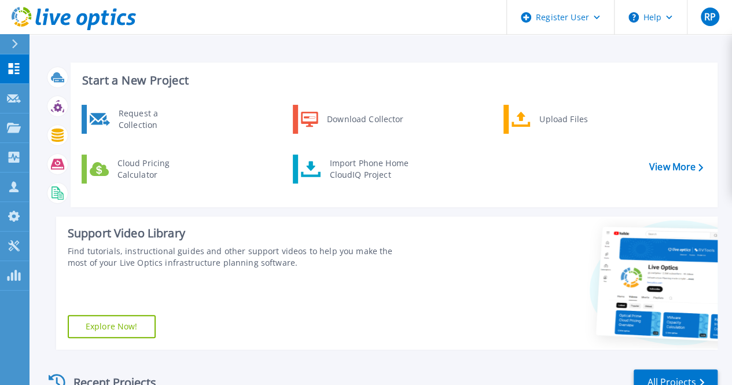
scroll to position [238, 0]
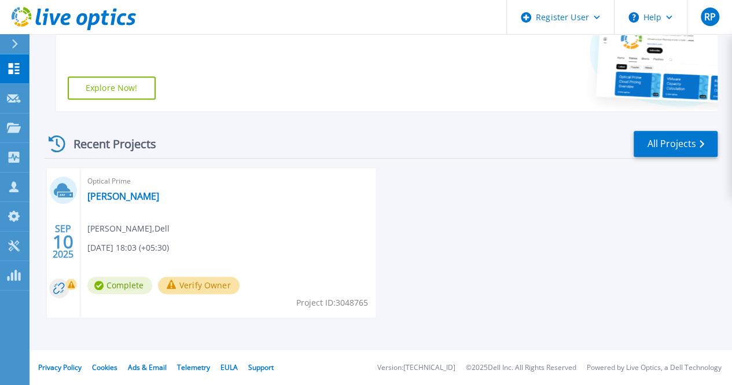
click at [177, 288] on button "Verify Owner" at bounding box center [199, 285] width 82 height 17
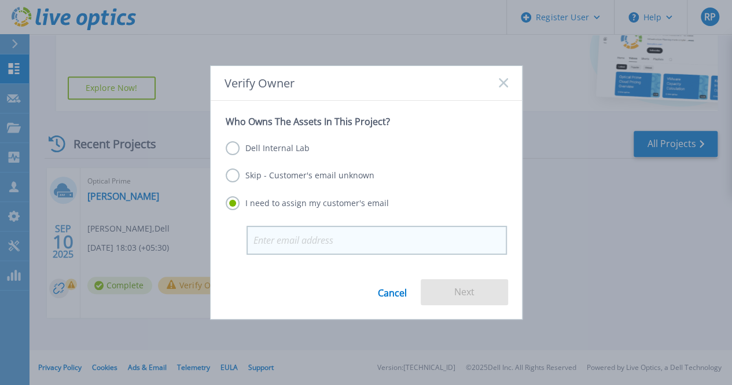
click at [332, 239] on input "email" at bounding box center [377, 240] width 260 height 29
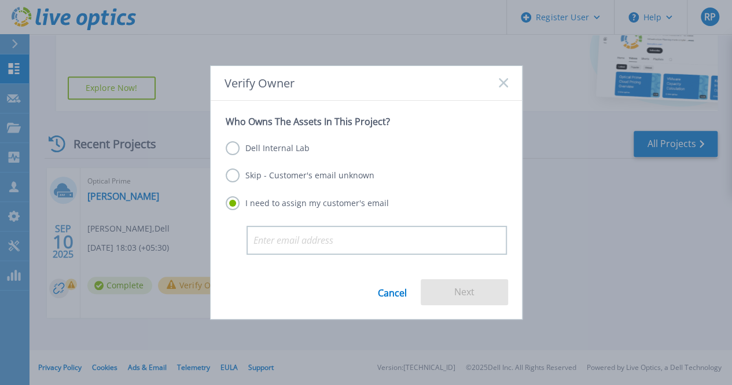
click at [299, 159] on div "Dell Internal Lab Skip - Customer's email unknown I need to assign my customer'…" at bounding box center [366, 176] width 281 height 98
click at [287, 146] on label "Dell Internal Lab" at bounding box center [268, 148] width 84 height 14
click at [0, 0] on input "Dell Internal Lab" at bounding box center [0, 0] width 0 height 0
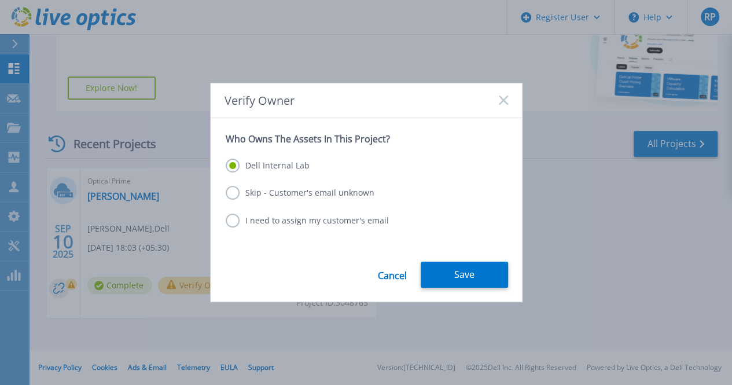
click at [279, 198] on label "Skip - Customer's email unknown" at bounding box center [300, 193] width 149 height 14
click at [0, 0] on input "Skip - Customer's email unknown" at bounding box center [0, 0] width 0 height 0
click at [276, 223] on label "I need to assign my customer's email" at bounding box center [307, 221] width 163 height 14
click at [0, 0] on input "I need to assign my customer's email" at bounding box center [0, 0] width 0 height 0
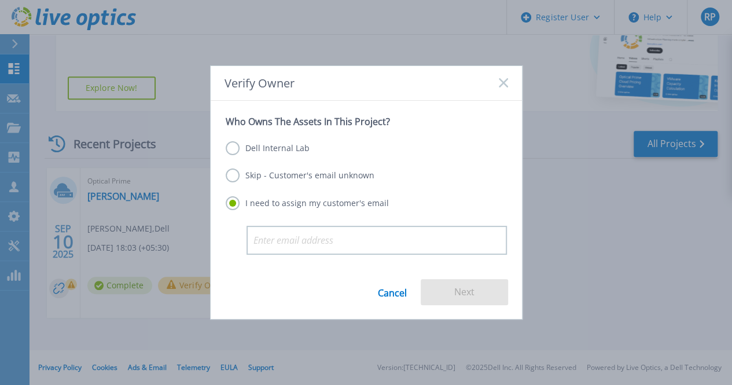
click at [283, 180] on label "Skip - Customer's email unknown" at bounding box center [300, 175] width 149 height 14
click at [0, 0] on input "Skip - Customer's email unknown" at bounding box center [0, 0] width 0 height 0
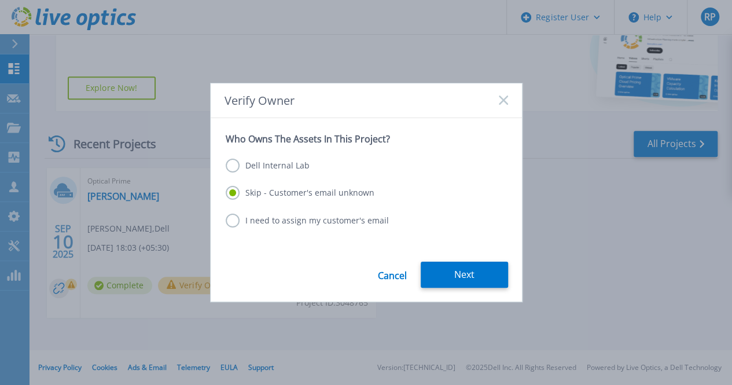
click at [271, 164] on label "Dell Internal Lab" at bounding box center [268, 166] width 84 height 14
click at [0, 0] on input "Dell Internal Lab" at bounding box center [0, 0] width 0 height 0
click at [273, 193] on label "Skip - Customer's email unknown" at bounding box center [300, 193] width 149 height 14
click at [0, 0] on input "Skip - Customer's email unknown" at bounding box center [0, 0] width 0 height 0
click at [272, 174] on div "Dell Internal Lab" at bounding box center [366, 167] width 281 height 16
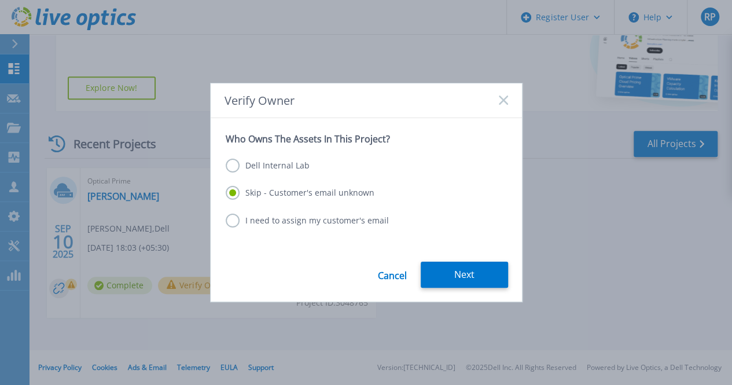
click at [273, 171] on label "Dell Internal Lab" at bounding box center [268, 166] width 84 height 14
click at [0, 0] on input "Dell Internal Lab" at bounding box center [0, 0] width 0 height 0
click at [314, 223] on label "I need to assign my customer's email" at bounding box center [307, 221] width 163 height 14
click at [0, 0] on input "I need to assign my customer's email" at bounding box center [0, 0] width 0 height 0
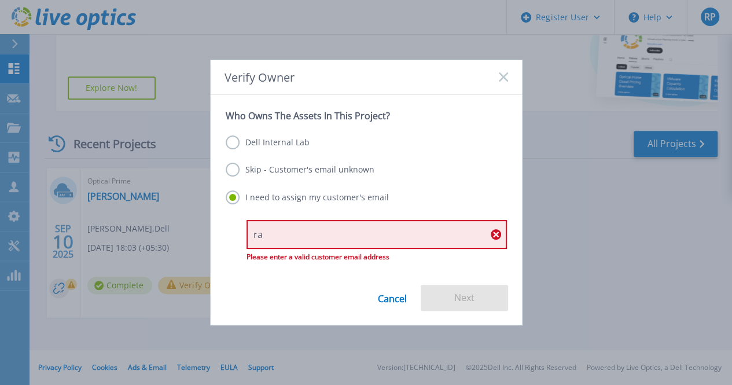
type input "r"
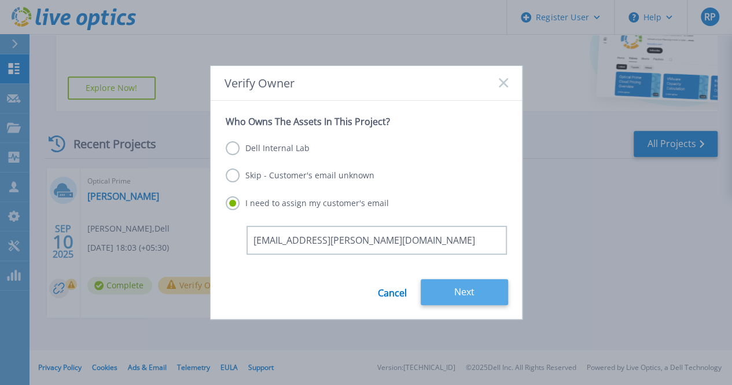
type input "rahul.paul@dell.com"
click at [463, 294] on button "Next" at bounding box center [464, 292] width 87 height 26
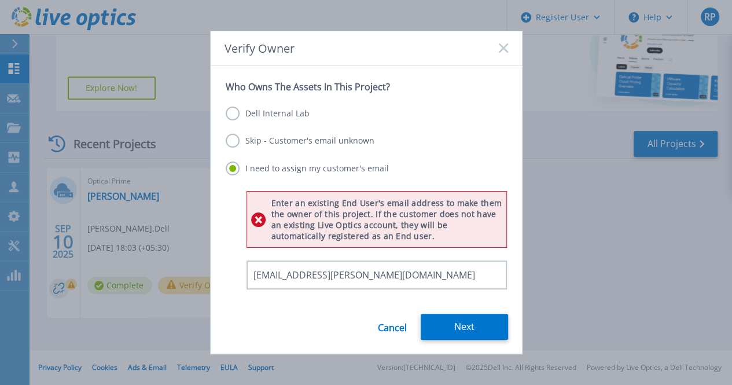
click at [253, 130] on div "Dell Internal Lab Skip - Customer's email unknown I need to assign my customer'…" at bounding box center [366, 142] width 281 height 98
click at [243, 144] on label "Skip - Customer's email unknown" at bounding box center [300, 141] width 149 height 14
click at [0, 0] on input "Skip - Customer's email unknown" at bounding box center [0, 0] width 0 height 0
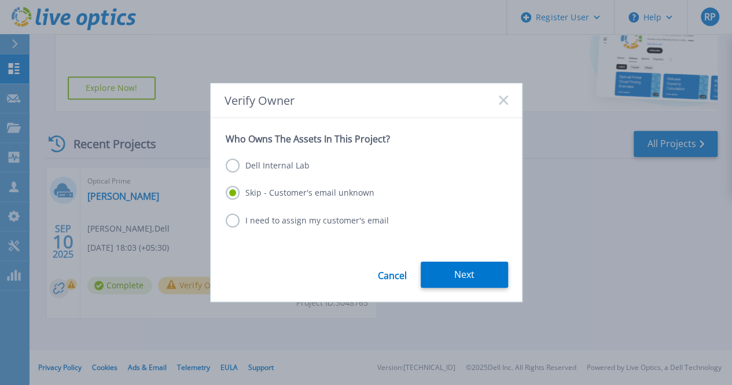
click at [287, 164] on label "Dell Internal Lab" at bounding box center [268, 166] width 84 height 14
click at [0, 0] on input "Dell Internal Lab" at bounding box center [0, 0] width 0 height 0
click at [280, 187] on label "Skip - Customer's email unknown" at bounding box center [300, 193] width 149 height 14
click at [0, 0] on input "Skip - Customer's email unknown" at bounding box center [0, 0] width 0 height 0
click at [286, 164] on label "Dell Internal Lab" at bounding box center [268, 166] width 84 height 14
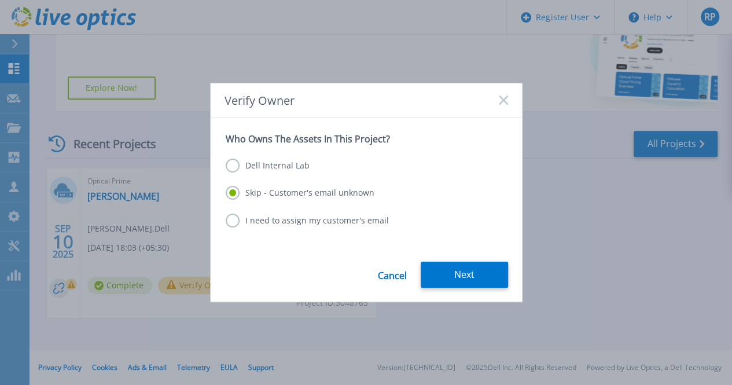
click at [0, 0] on input "Dell Internal Lab" at bounding box center [0, 0] width 0 height 0
click at [446, 273] on button "Save" at bounding box center [464, 275] width 87 height 26
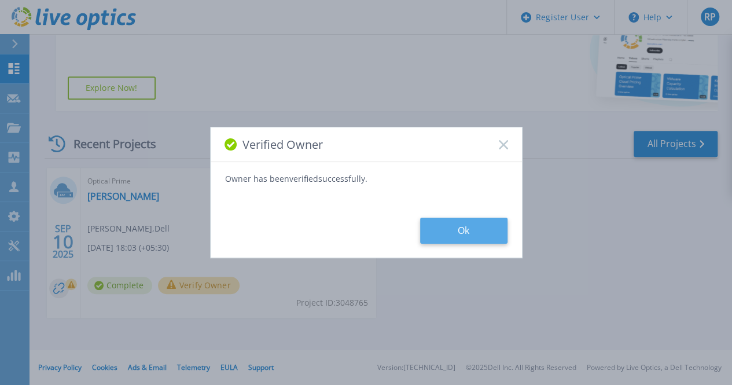
click at [449, 230] on button "Ok" at bounding box center [463, 231] width 87 height 26
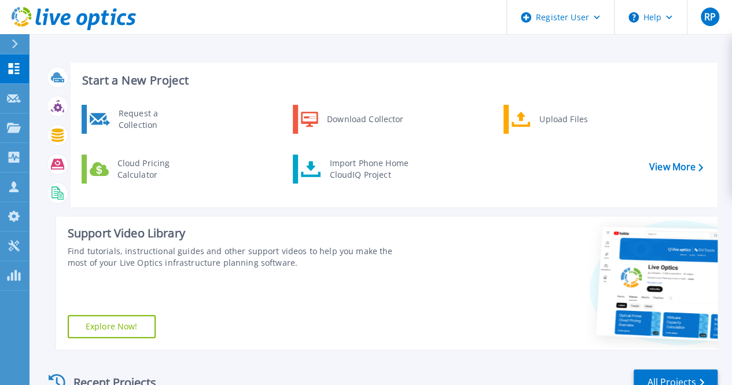
scroll to position [238, 0]
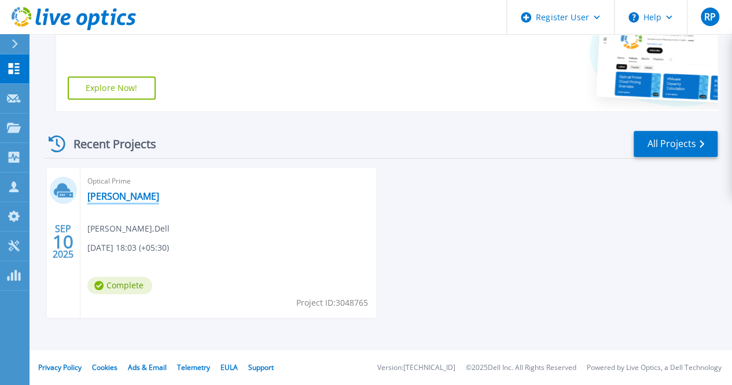
click at [102, 194] on link "[PERSON_NAME]" at bounding box center [123, 196] width 72 height 12
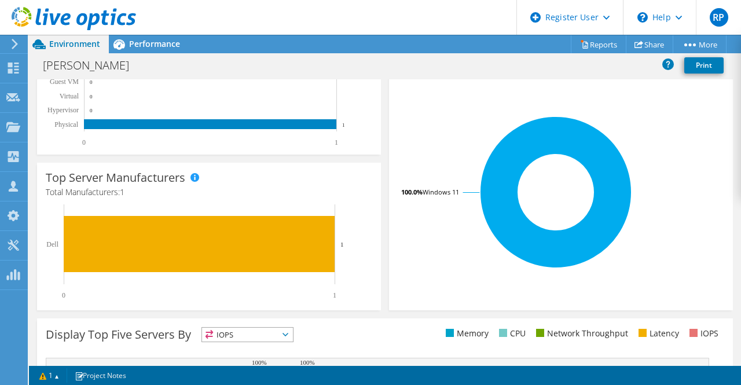
scroll to position [255, 0]
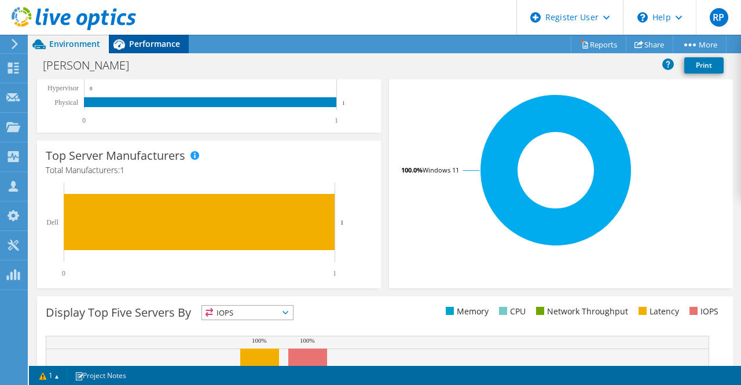
click at [171, 47] on span "Performance" at bounding box center [154, 43] width 51 height 11
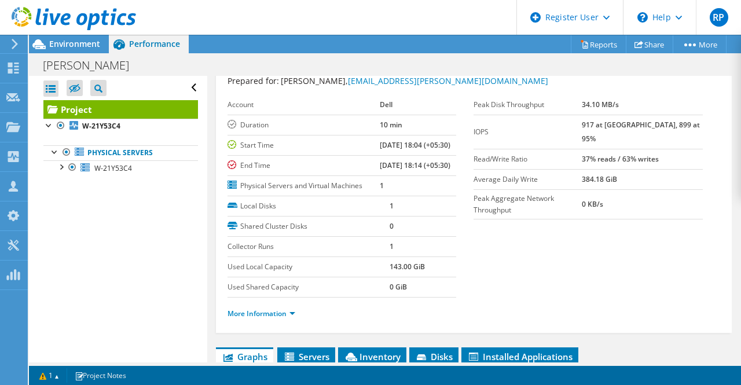
scroll to position [0, 0]
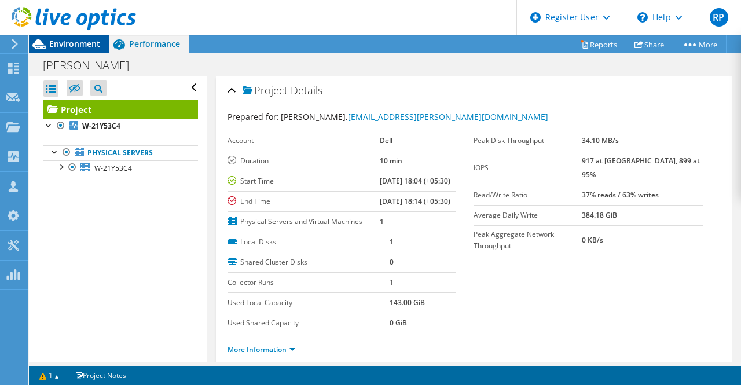
click at [72, 45] on span "Environment" at bounding box center [74, 43] width 51 height 11
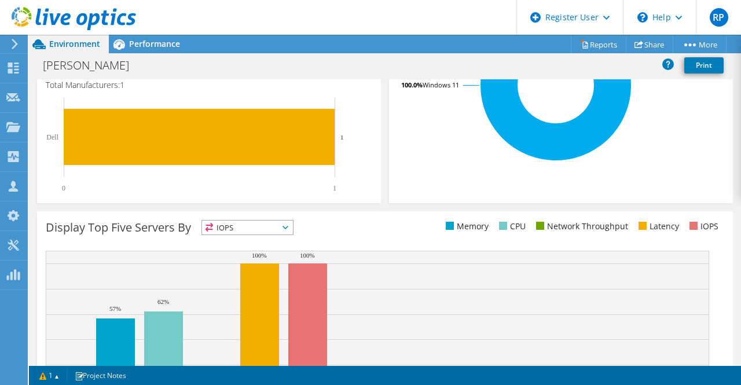
scroll to position [418, 0]
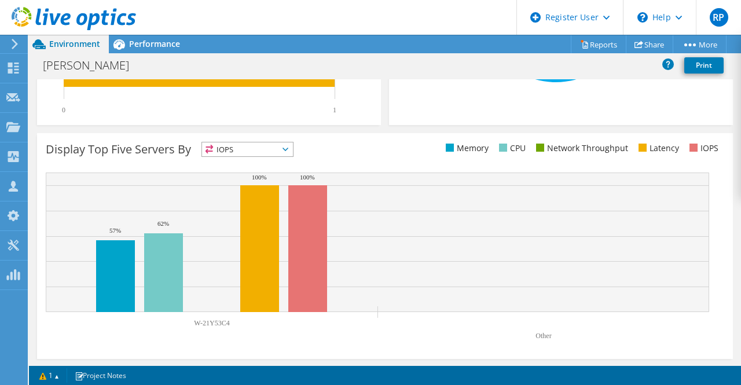
click at [250, 152] on span "IOPS" at bounding box center [247, 149] width 91 height 14
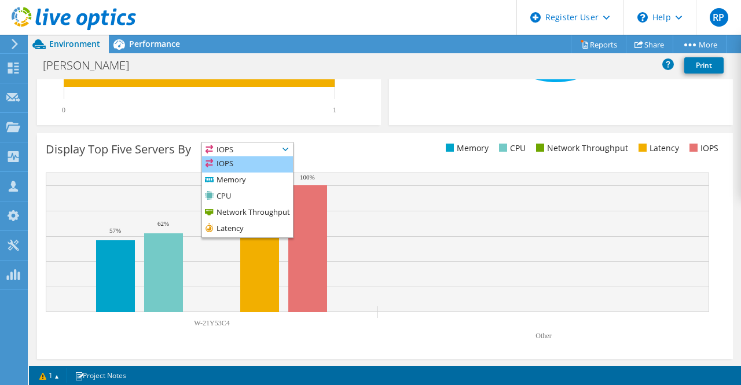
click at [242, 171] on li "IOPS" at bounding box center [247, 164] width 91 height 16
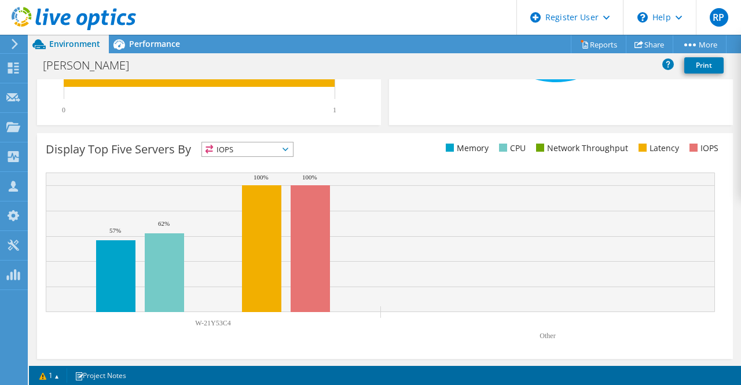
click at [252, 149] on span "IOPS" at bounding box center [240, 149] width 76 height 14
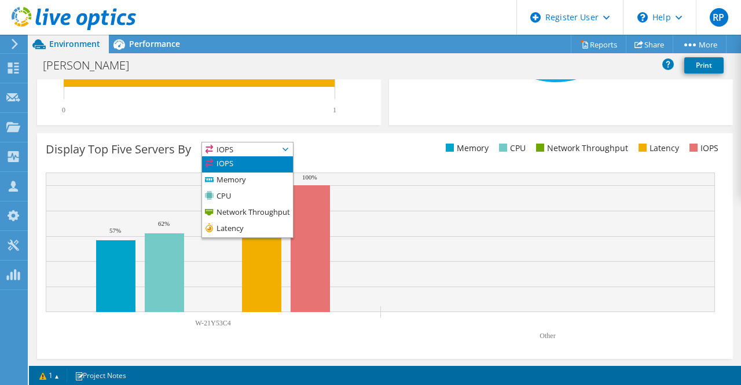
click at [247, 170] on li "IOPS" at bounding box center [247, 164] width 91 height 16
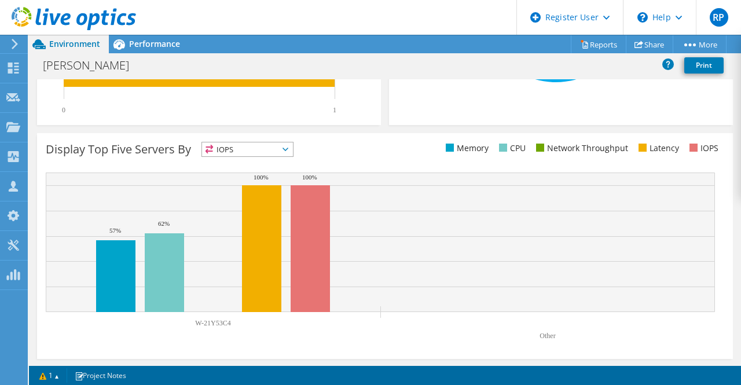
click at [252, 142] on span "IOPS" at bounding box center [240, 149] width 76 height 14
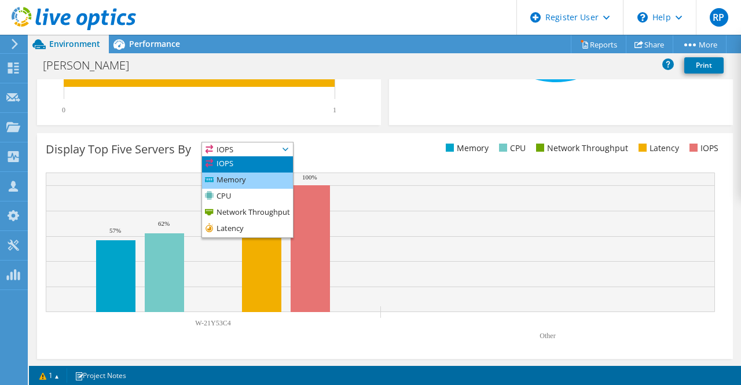
click at [249, 178] on li "Memory" at bounding box center [247, 180] width 91 height 16
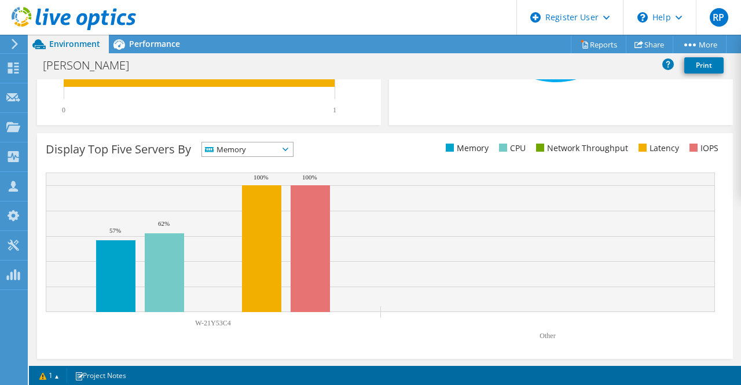
click at [264, 153] on span "Memory" at bounding box center [240, 149] width 76 height 14
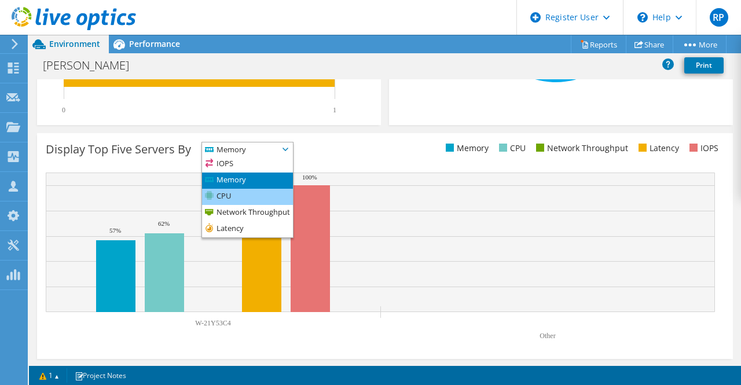
click at [257, 190] on li "CPU" at bounding box center [247, 197] width 91 height 16
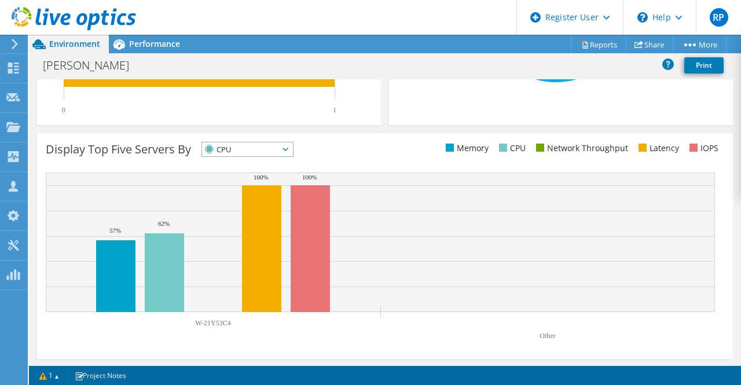
click at [263, 157] on div "Display Top Five Servers By CPU IOPS" at bounding box center [215, 151] width 339 height 19
click at [269, 153] on span "CPU" at bounding box center [240, 149] width 76 height 14
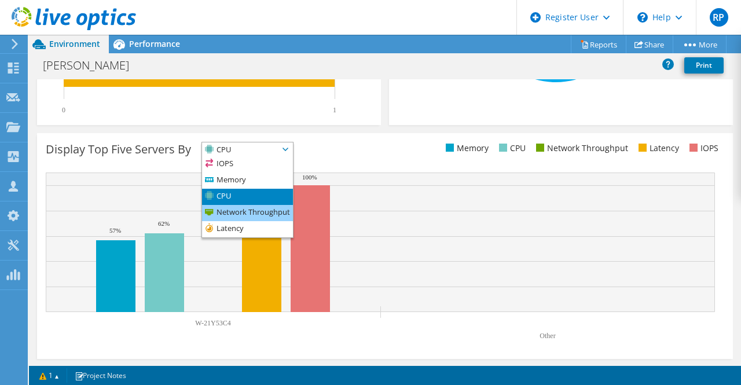
click at [265, 205] on li "Network Throughput" at bounding box center [247, 213] width 91 height 16
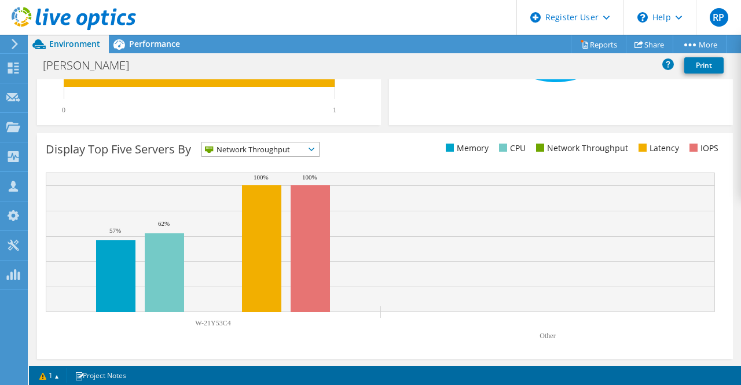
click at [271, 146] on span "Network Throughput" at bounding box center [253, 149] width 102 height 14
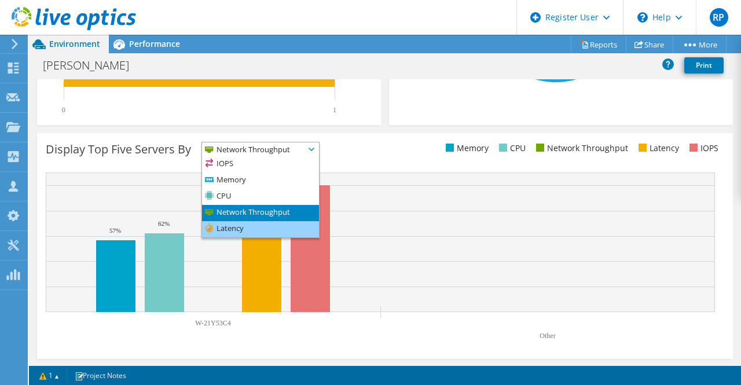
click at [258, 227] on li "Latency" at bounding box center [260, 229] width 117 height 16
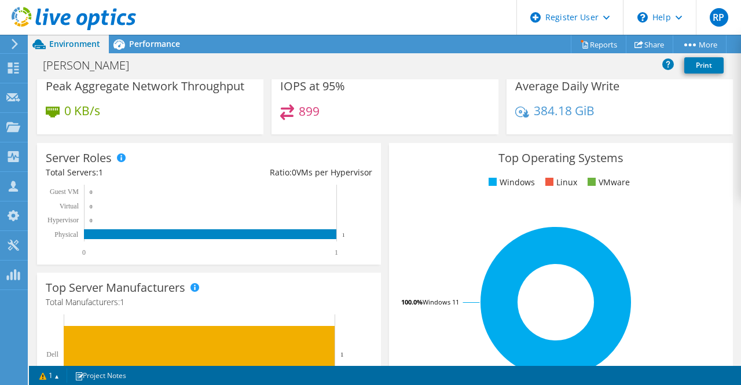
scroll to position [0, 0]
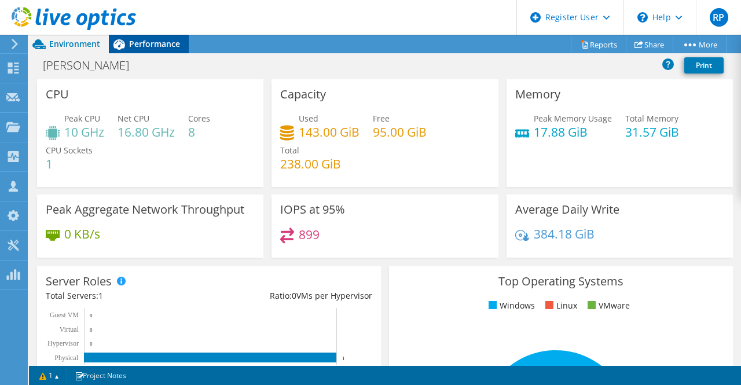
click at [145, 45] on span "Performance" at bounding box center [154, 43] width 51 height 11
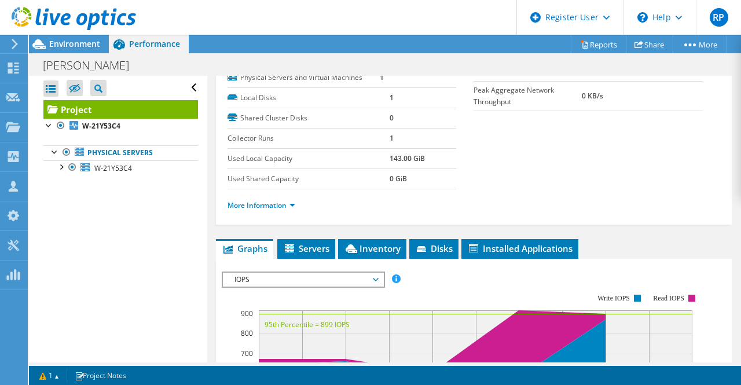
scroll to position [197, 0]
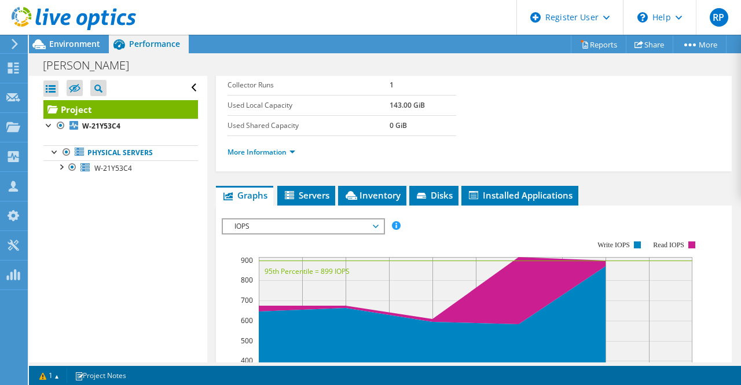
click at [274, 159] on li "More Information" at bounding box center [264, 152] width 75 height 13
click at [274, 157] on link "More Information" at bounding box center [261, 152] width 68 height 10
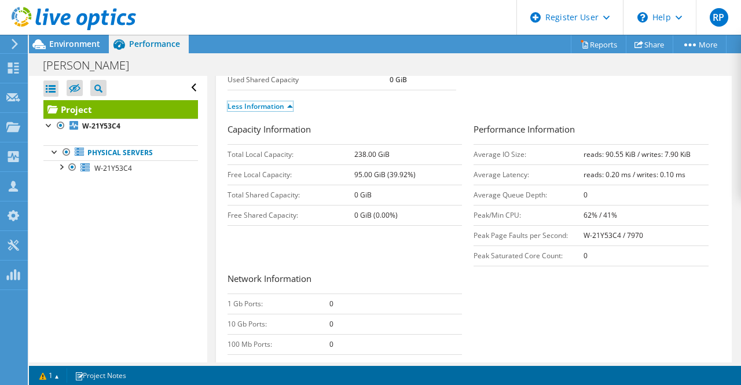
scroll to position [243, 0]
click at [516, 266] on td "Peak Saturated Core Count:" at bounding box center [528, 256] width 110 height 20
click at [517, 312] on div "Capacity Information Total Local Capacity: 238.00 GiB Free Local Capacity: 95.0…" at bounding box center [473, 276] width 493 height 306
